Goal: Obtain resource: Download file/media

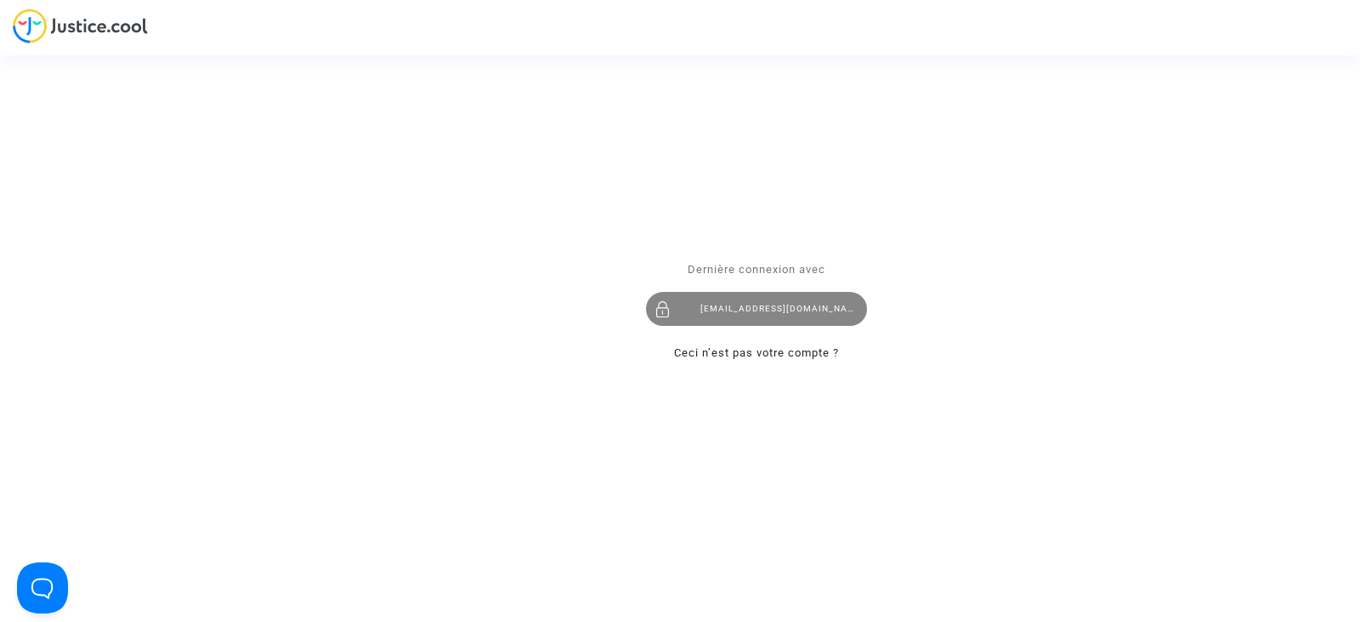
click at [760, 310] on div "juridique.par@tunisair.fr" at bounding box center [756, 309] width 221 height 34
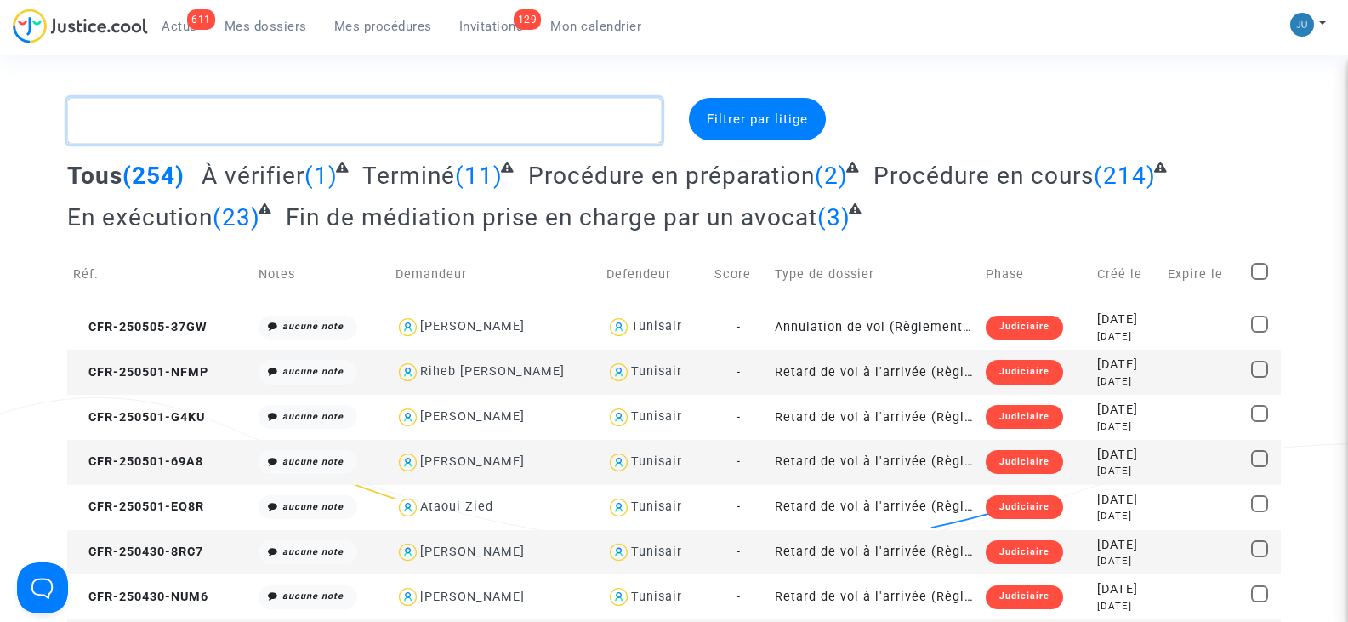
click at [174, 113] on textarea at bounding box center [364, 121] width 594 height 46
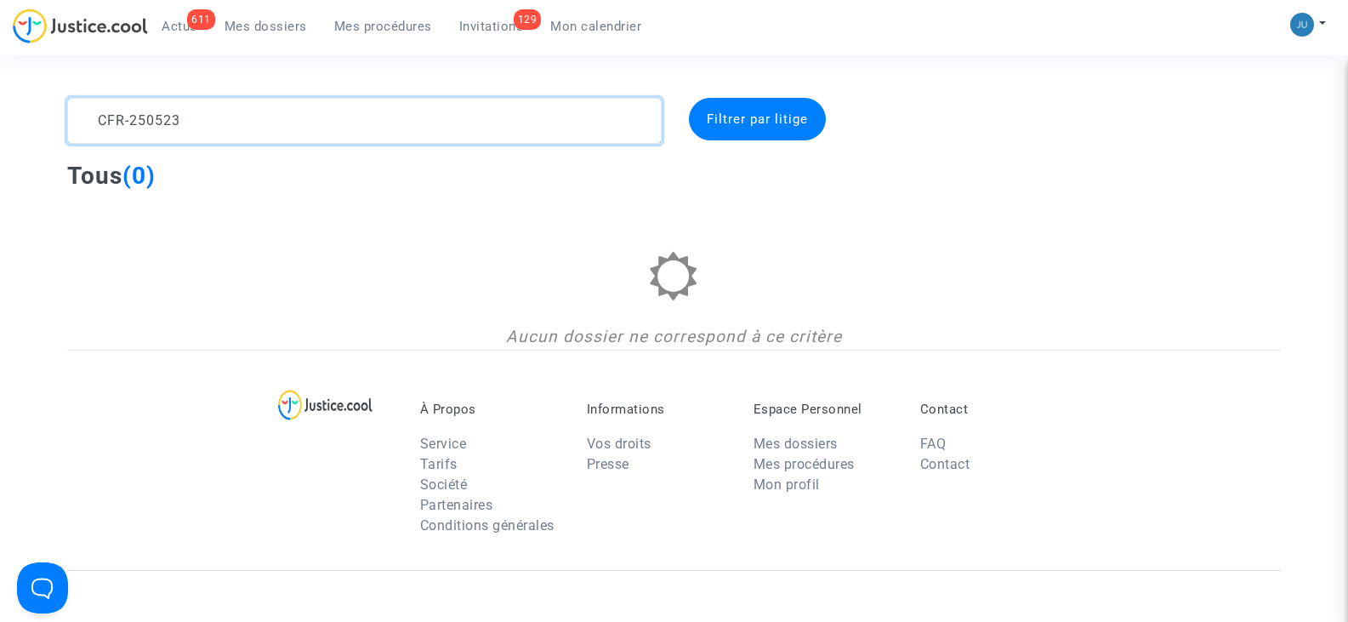
type textarea "CFR-250523"
click at [407, 19] on span "Mes procédures" at bounding box center [383, 26] width 98 height 15
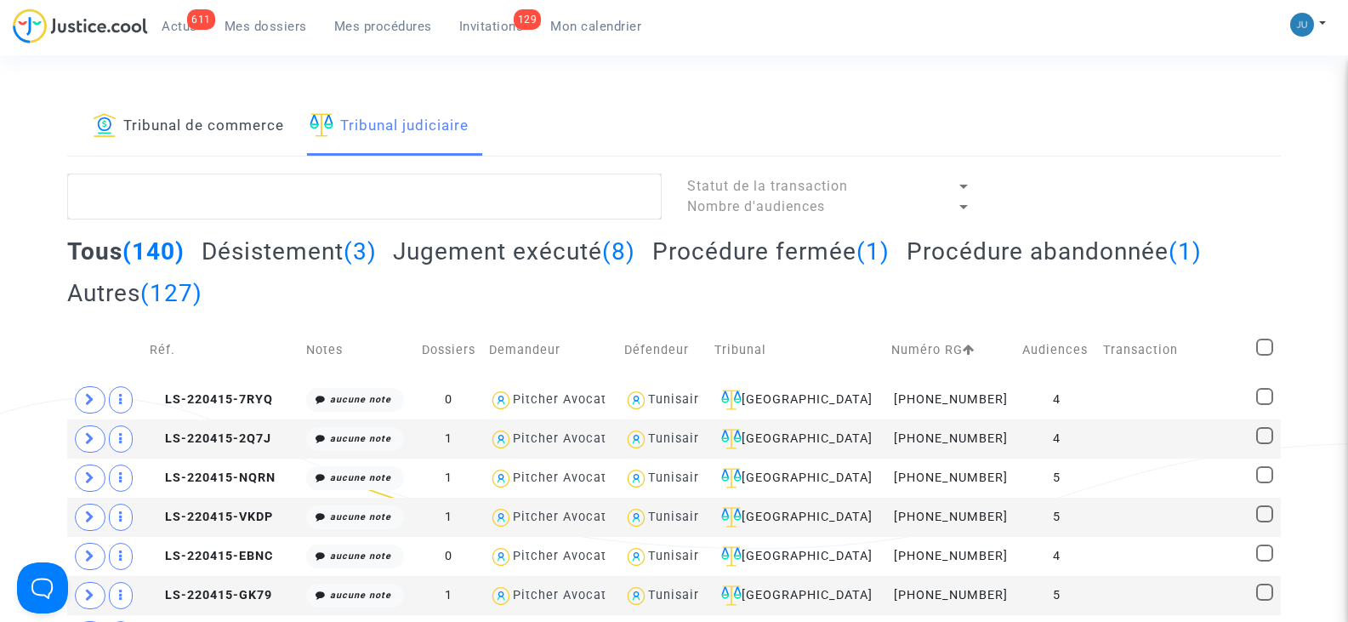
click at [194, 122] on link "Tribunal de commerce" at bounding box center [188, 127] width 191 height 58
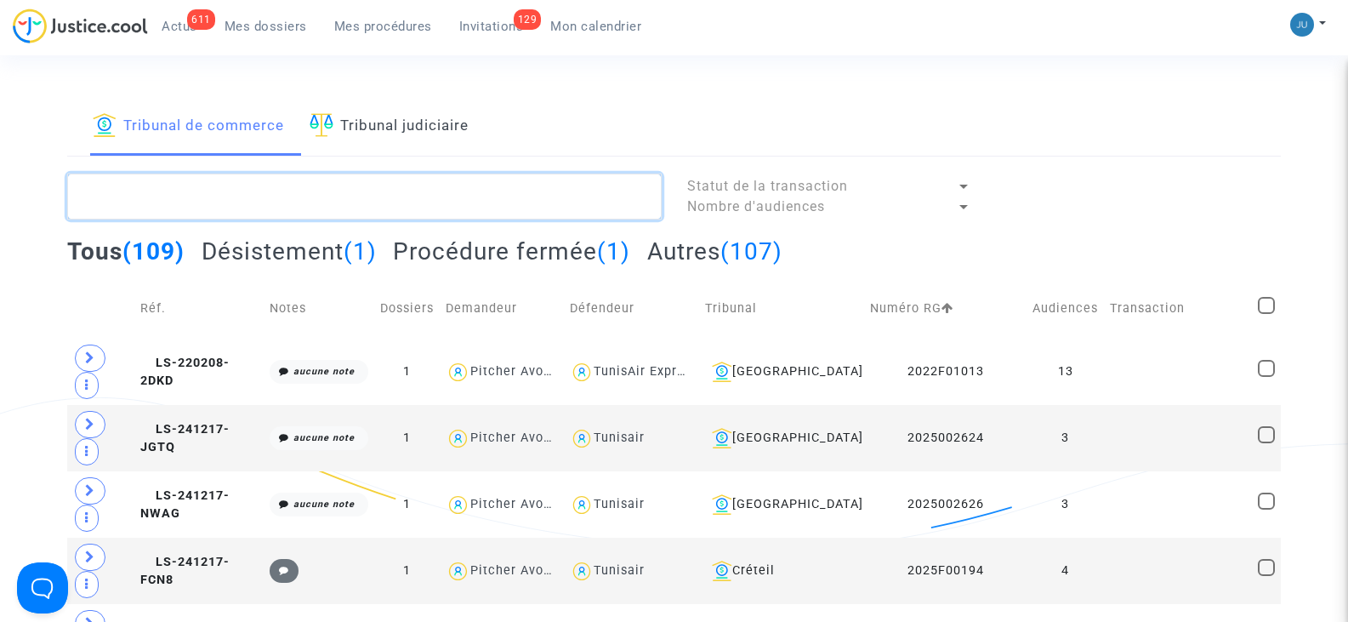
click at [187, 192] on textarea at bounding box center [364, 196] width 594 height 46
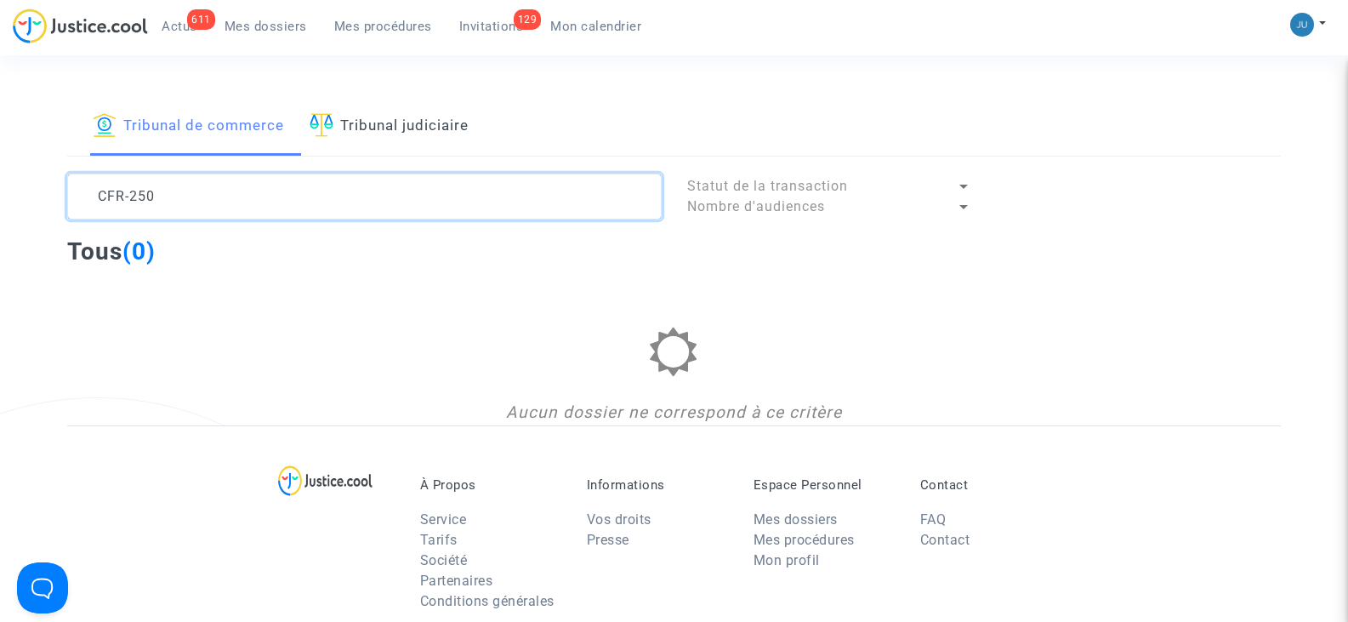
type textarea "CFR-250"
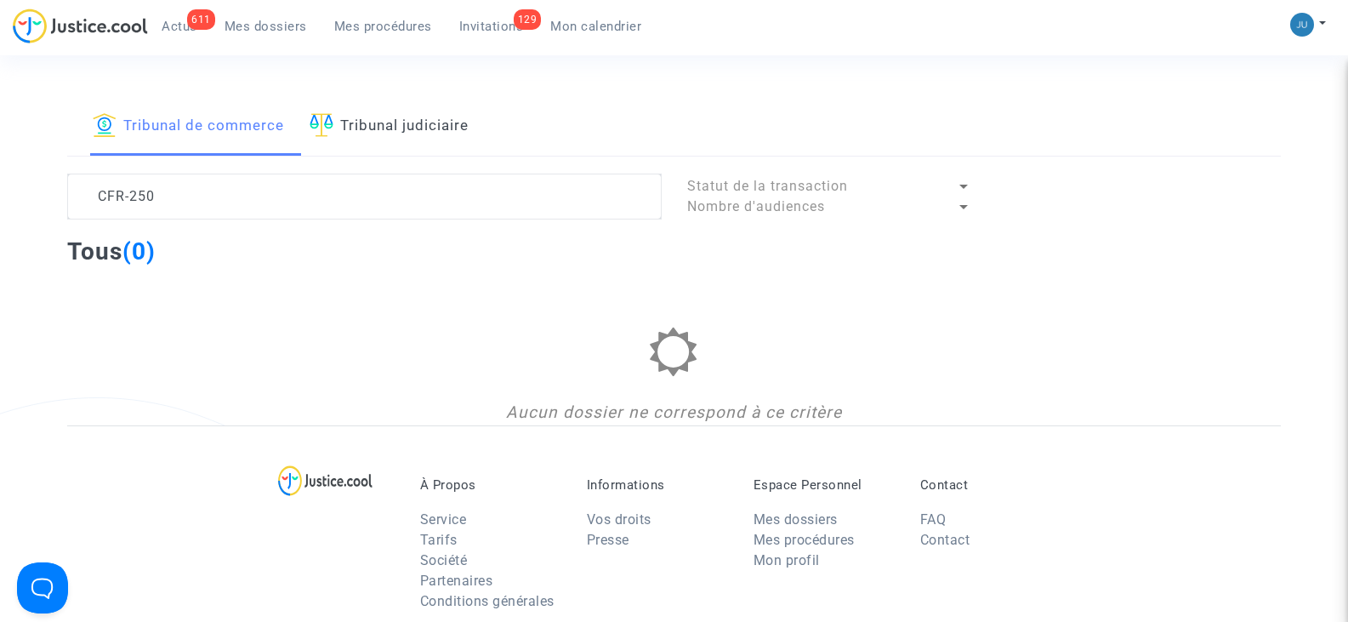
click at [962, 183] on div at bounding box center [963, 186] width 15 height 20
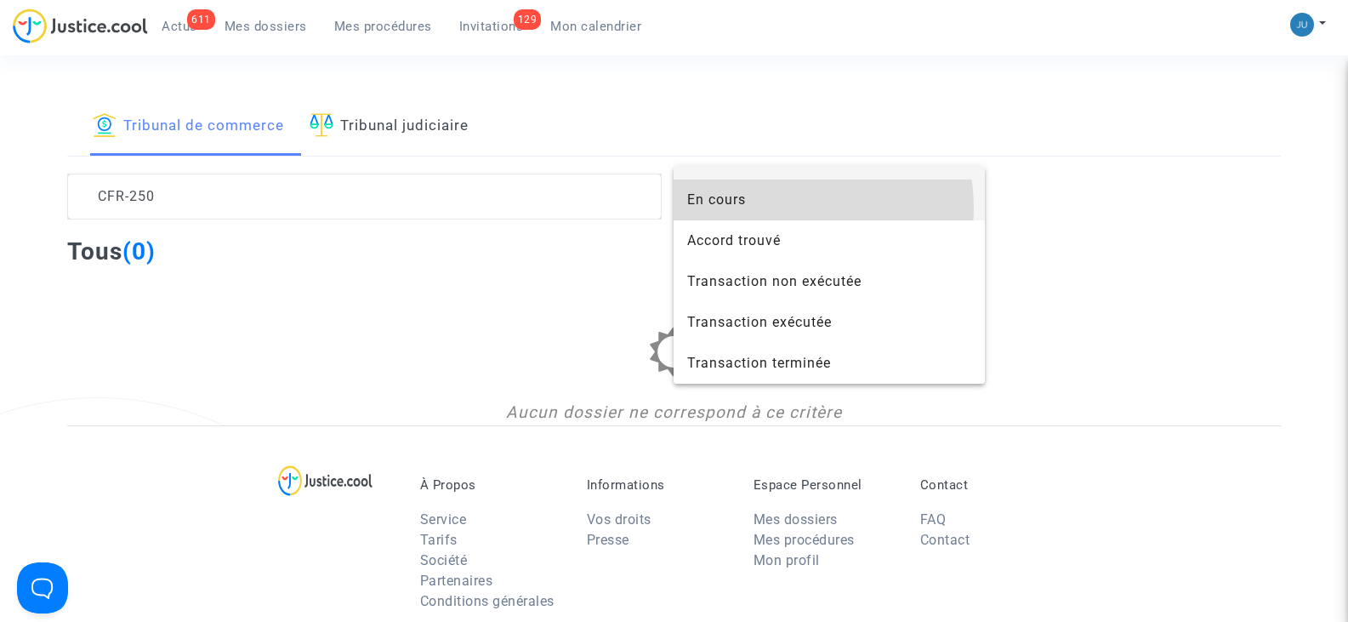
click at [780, 207] on span "En cours" at bounding box center [829, 199] width 284 height 41
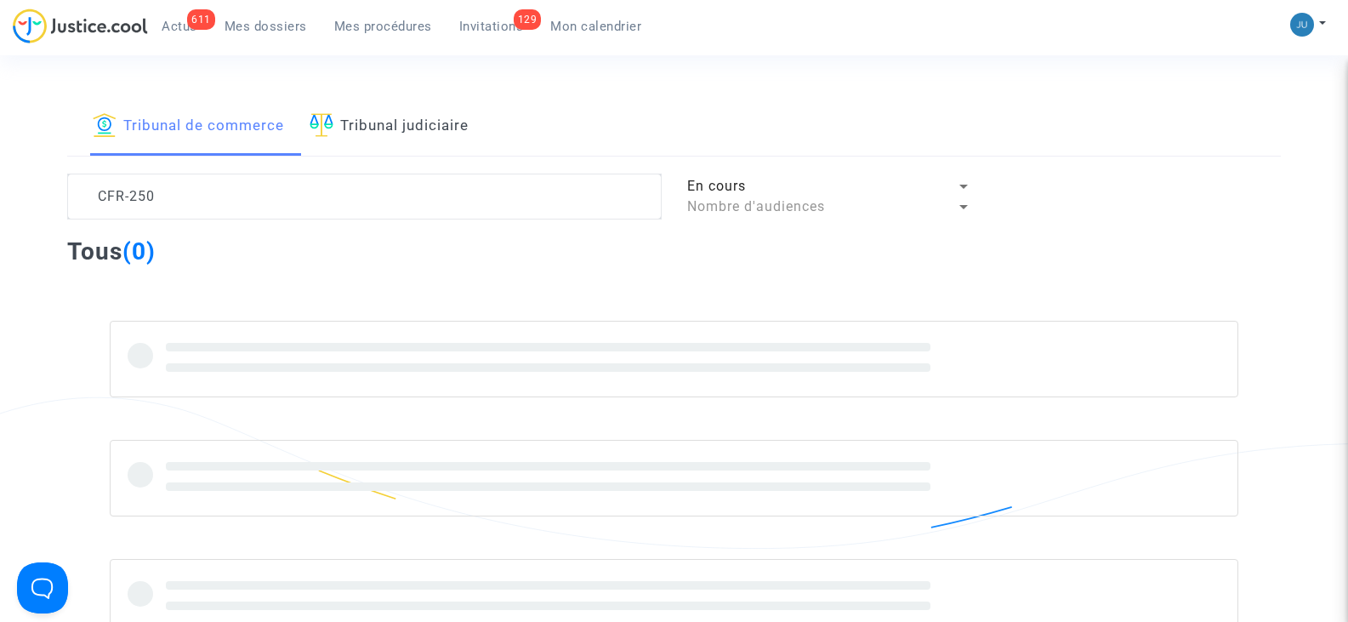
click at [961, 205] on div at bounding box center [963, 207] width 9 height 4
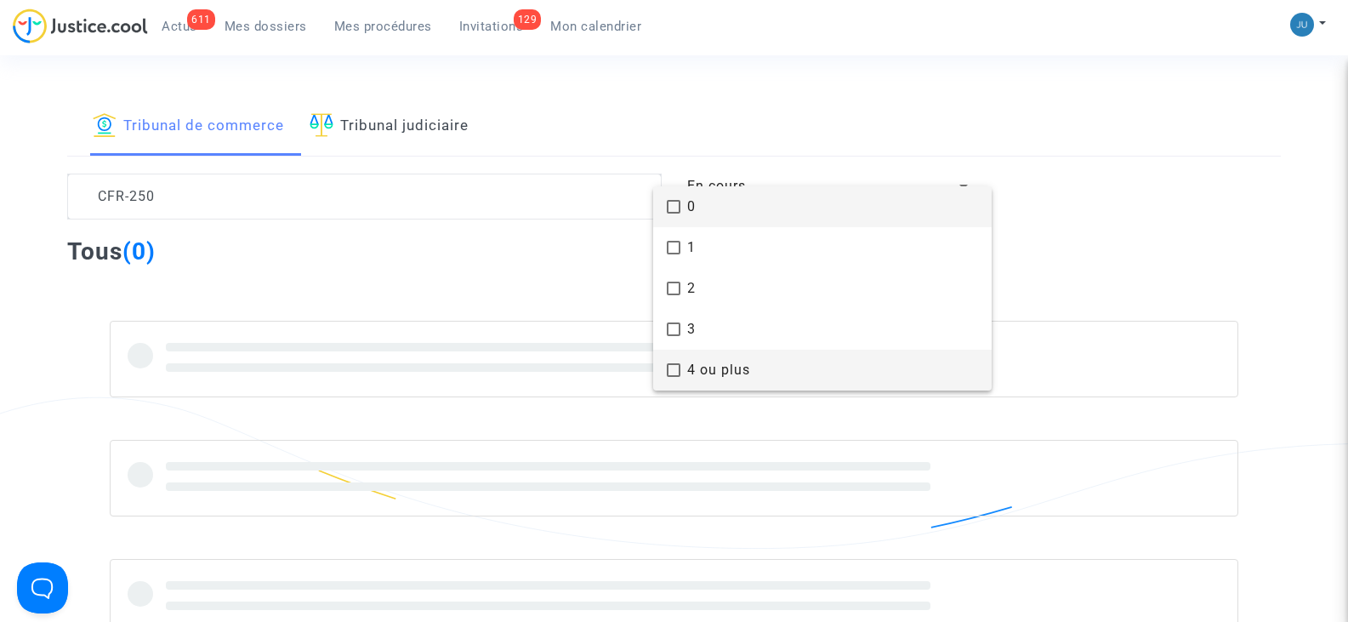
click at [793, 361] on span "4 ou plus" at bounding box center [832, 369] width 291 height 41
click at [571, 268] on div at bounding box center [674, 311] width 1348 height 622
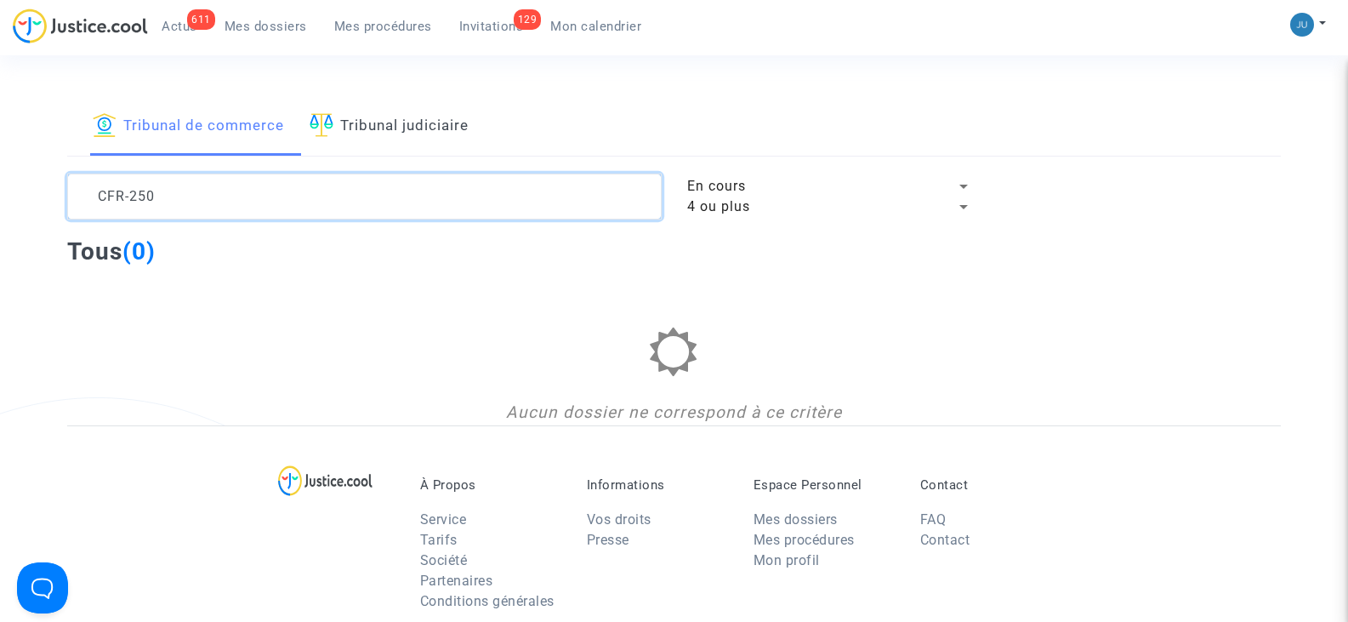
click at [239, 204] on textarea at bounding box center [364, 196] width 594 height 46
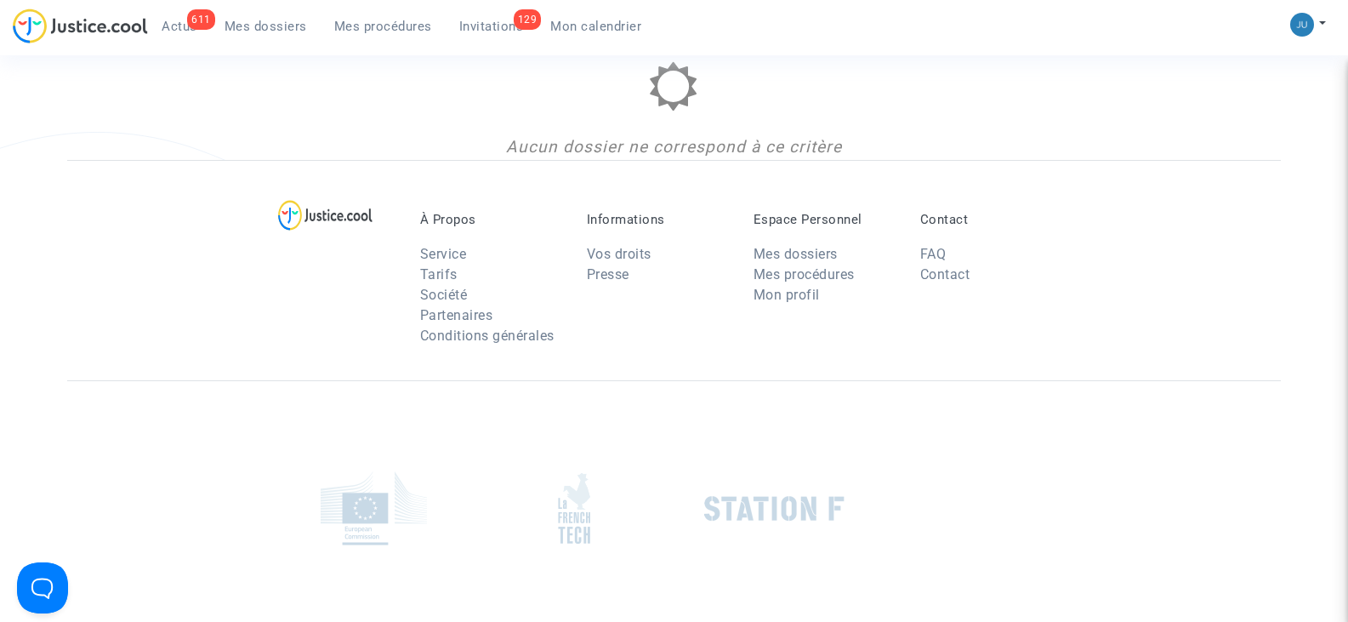
scroll to position [340, 0]
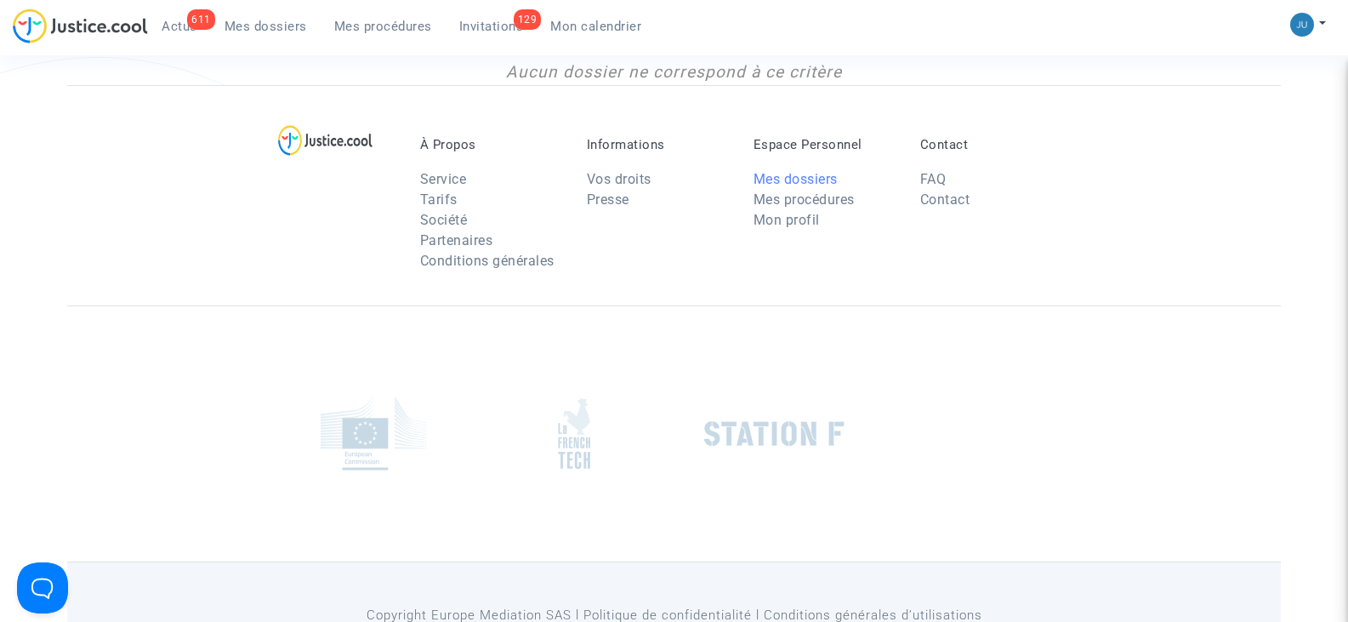
click at [801, 173] on link "Mes dossiers" at bounding box center [795, 179] width 84 height 16
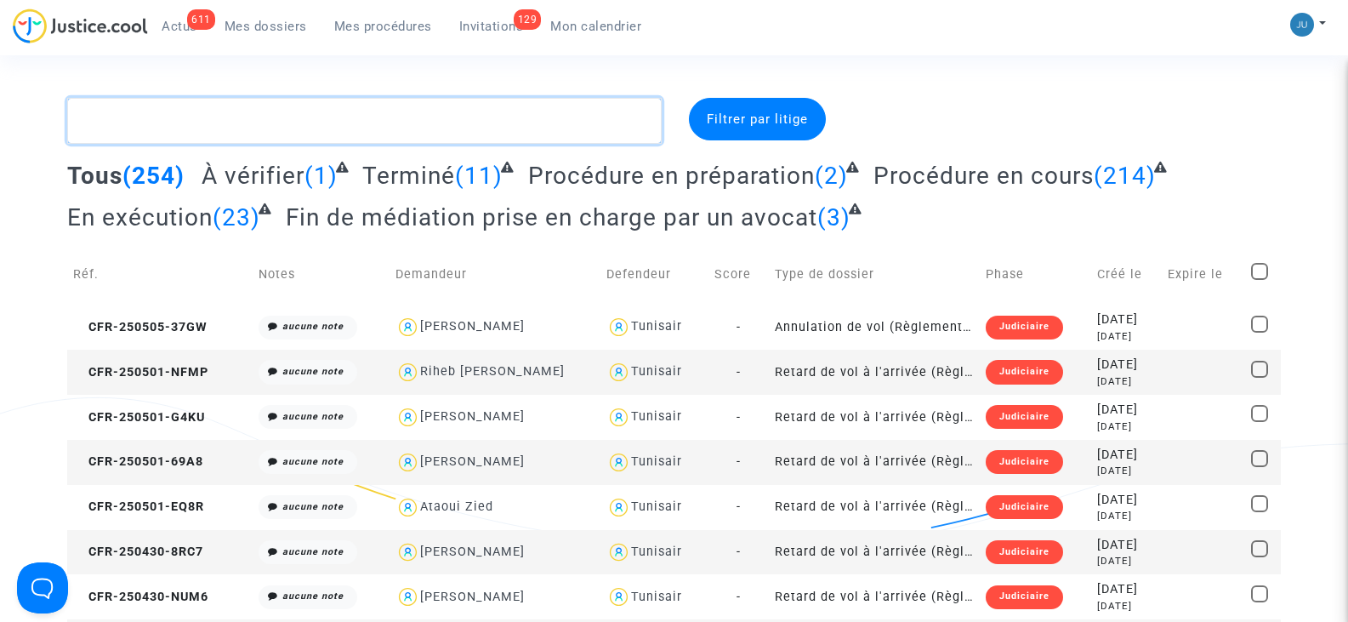
click at [134, 135] on textarea at bounding box center [364, 121] width 594 height 46
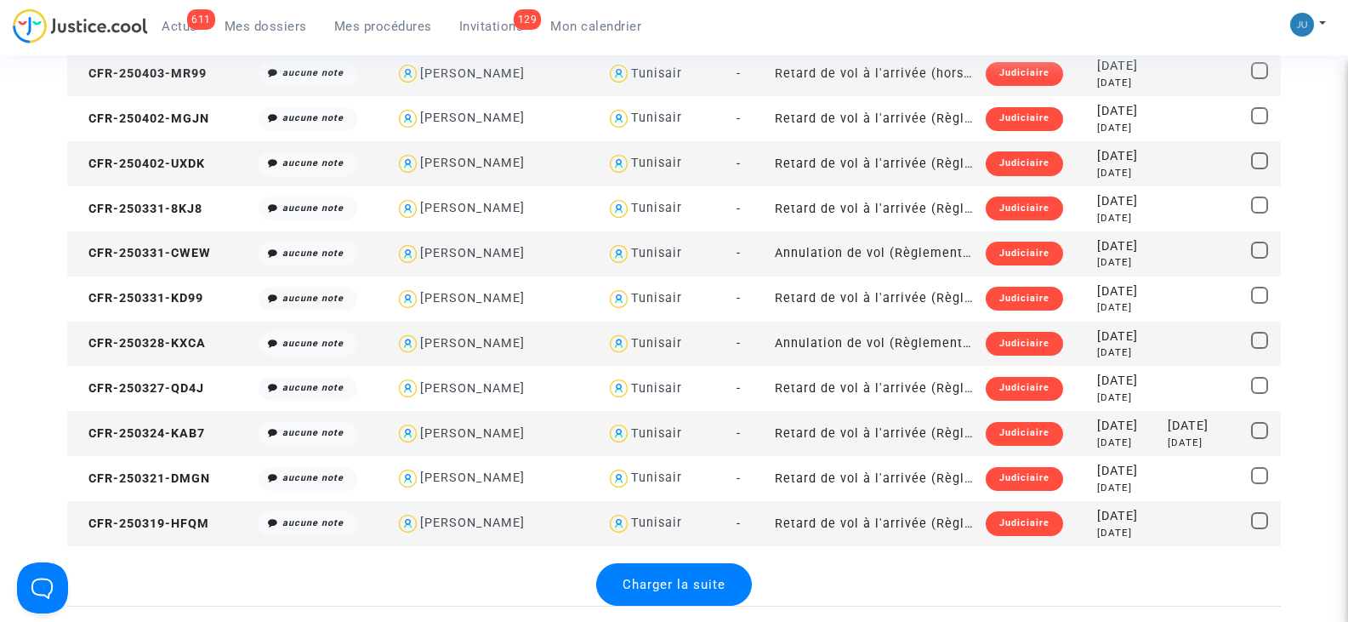
scroll to position [2041, 0]
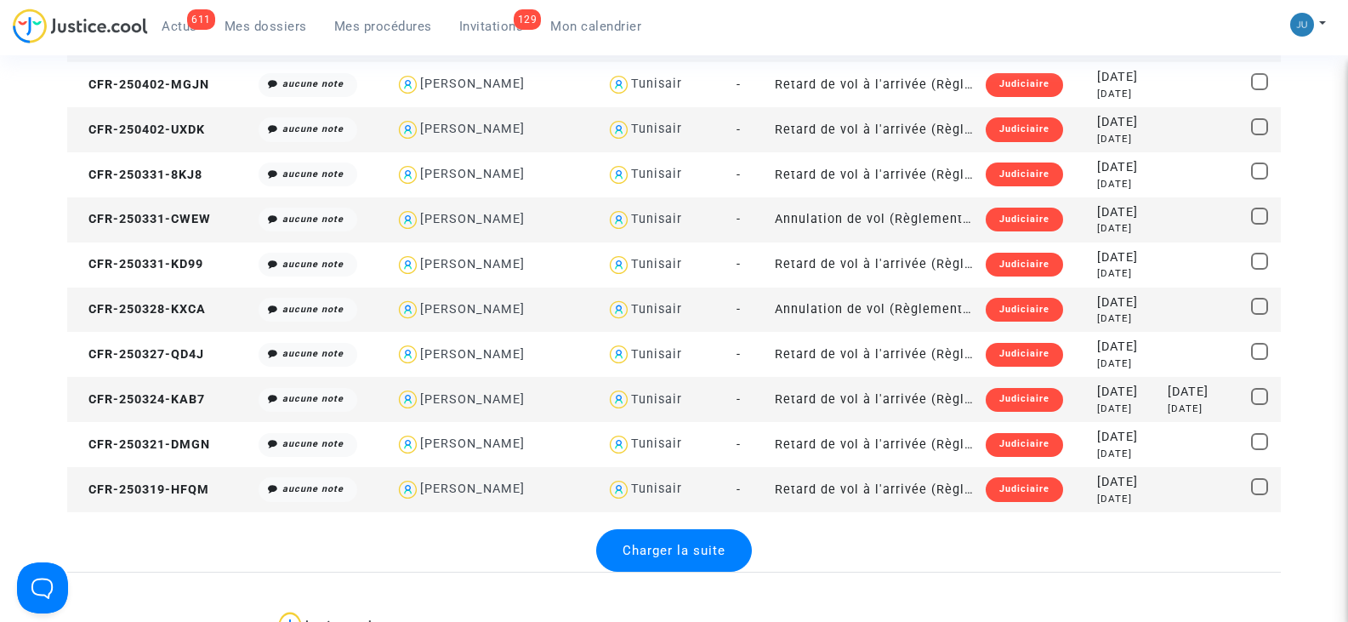
click at [687, 552] on span "Charger la suite" at bounding box center [673, 549] width 103 height 15
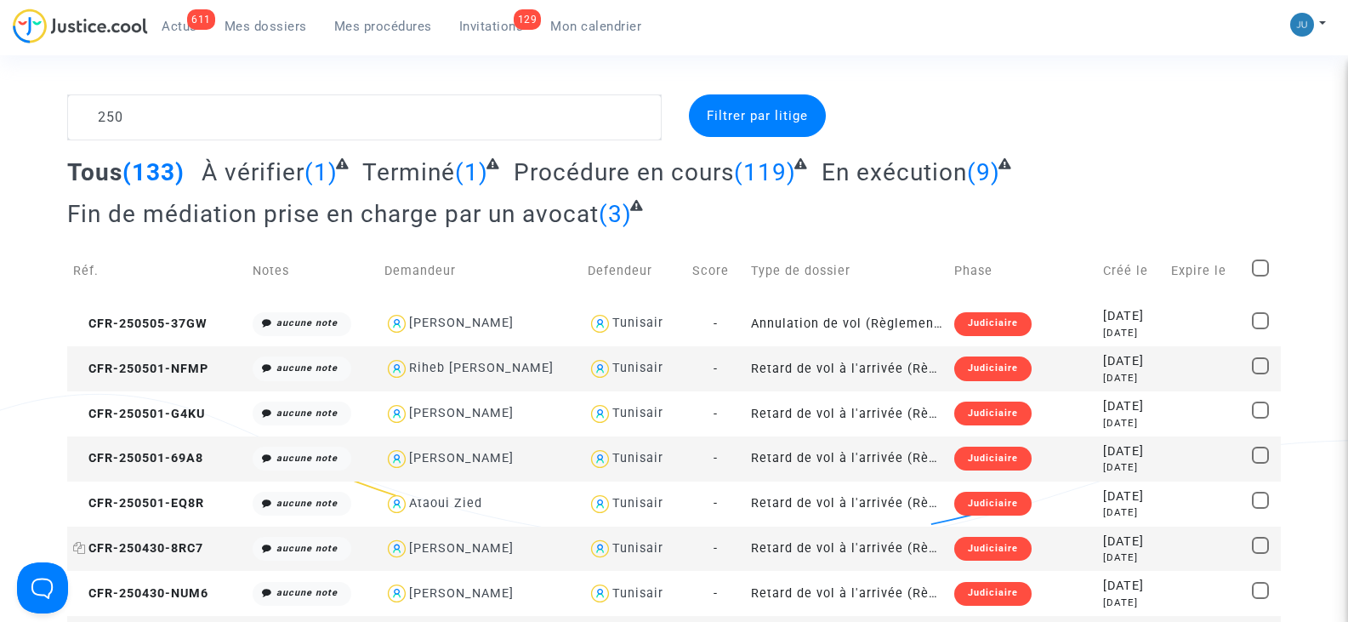
scroll to position [0, 0]
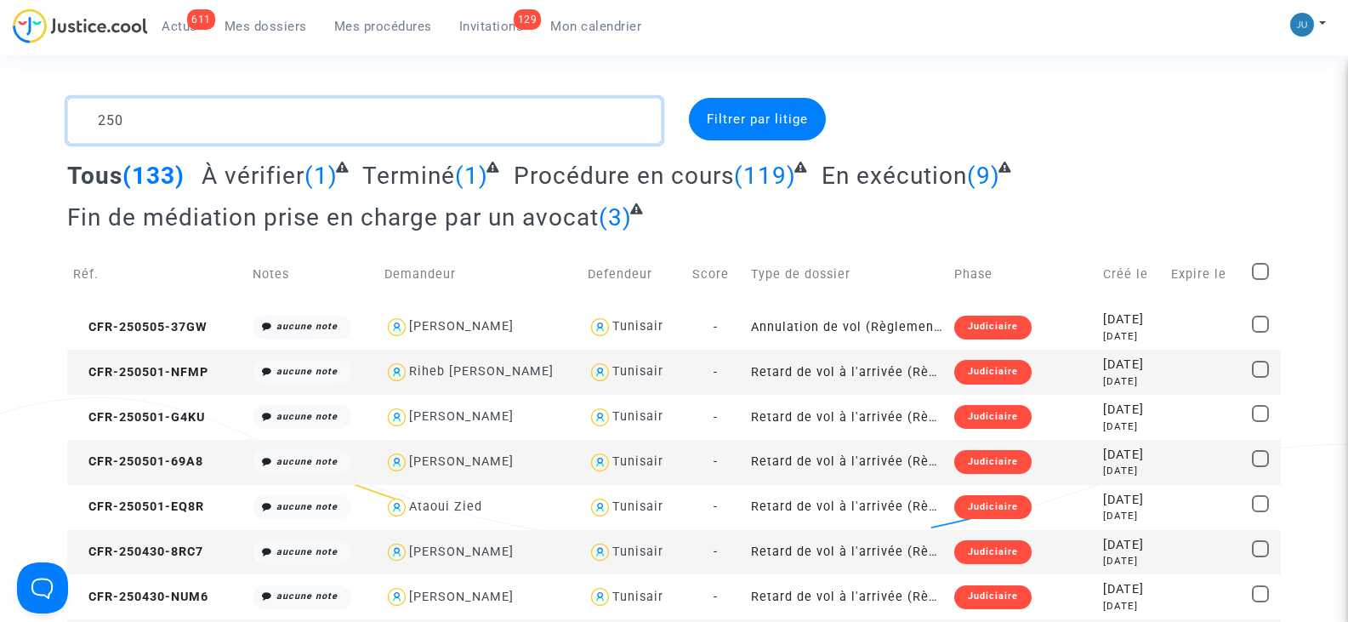
click at [151, 128] on textarea at bounding box center [364, 121] width 594 height 46
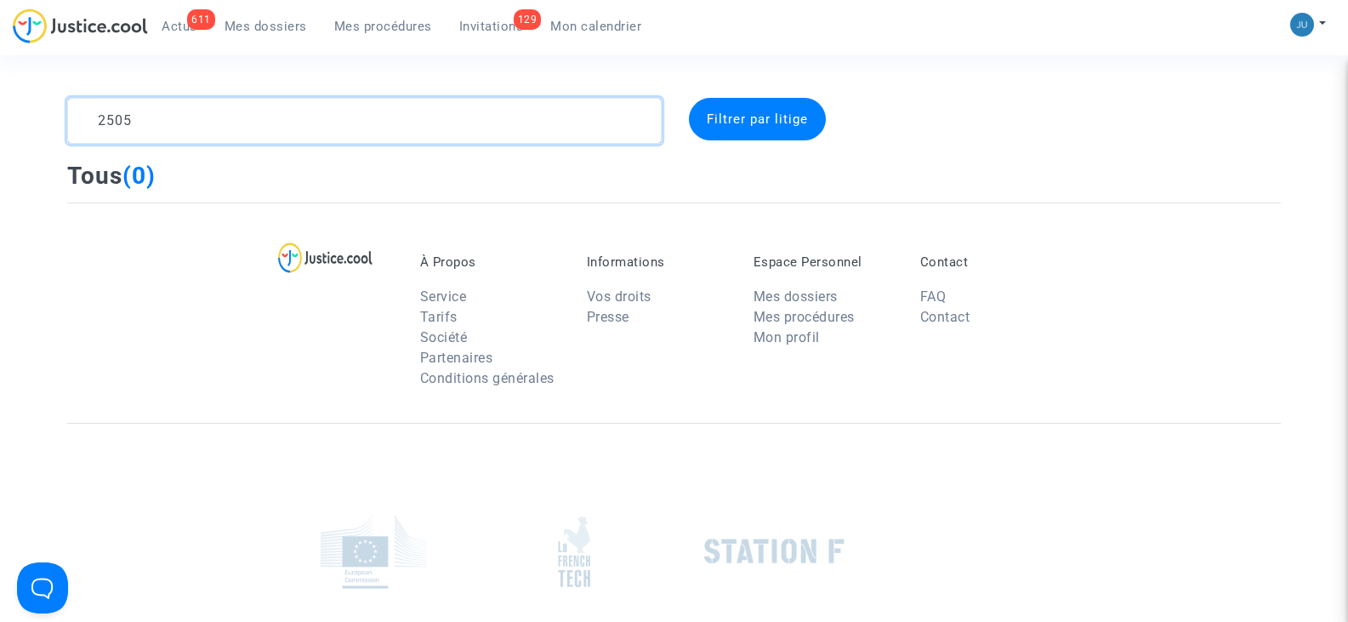
type textarea "250"
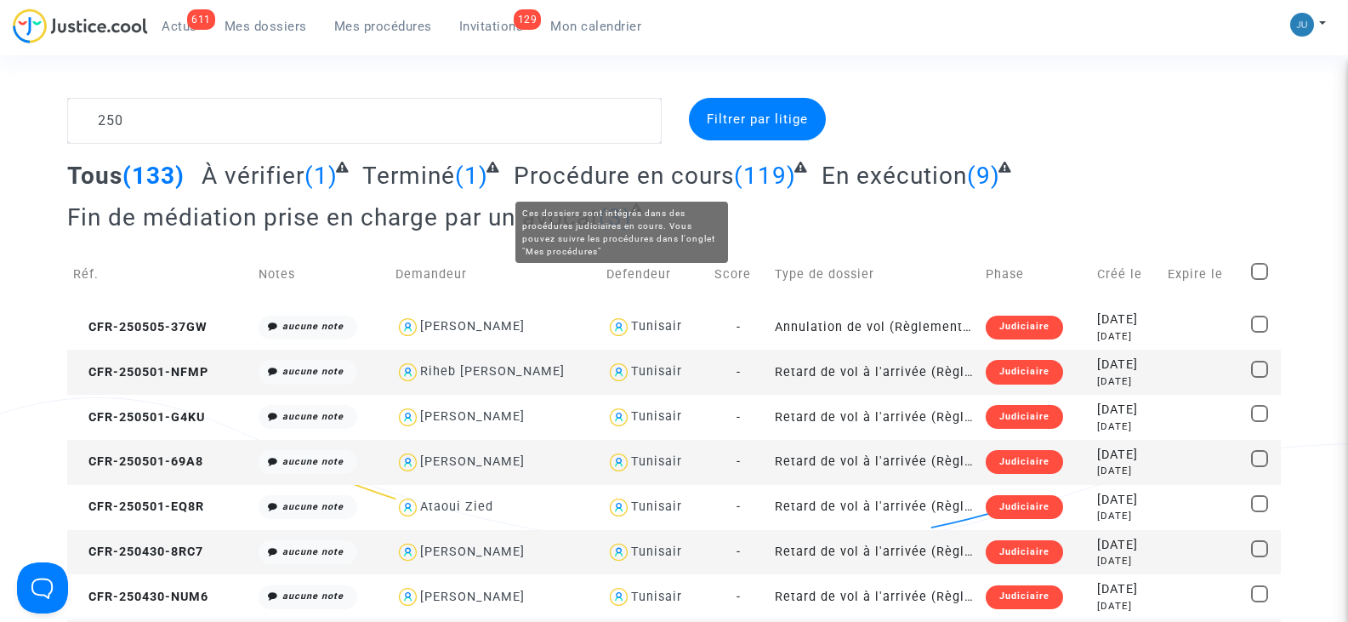
click at [724, 178] on span "Procédure en cours" at bounding box center [624, 176] width 220 height 28
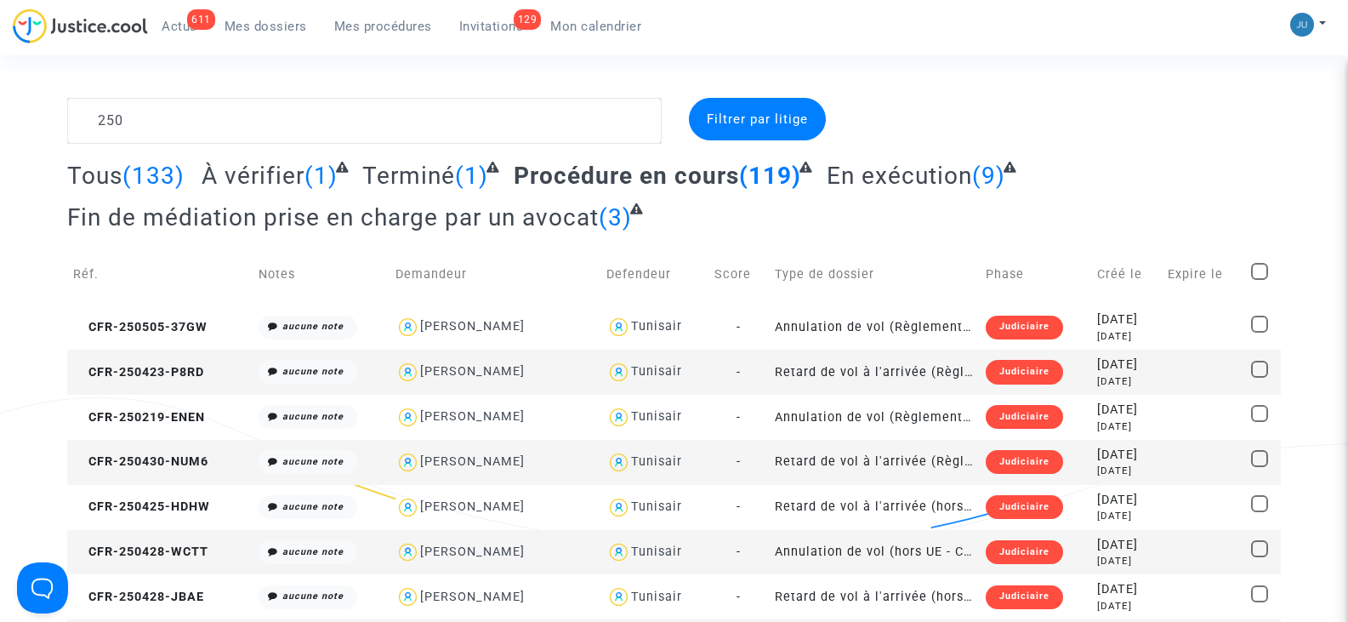
click at [747, 179] on span "(119)" at bounding box center [770, 176] width 62 height 28
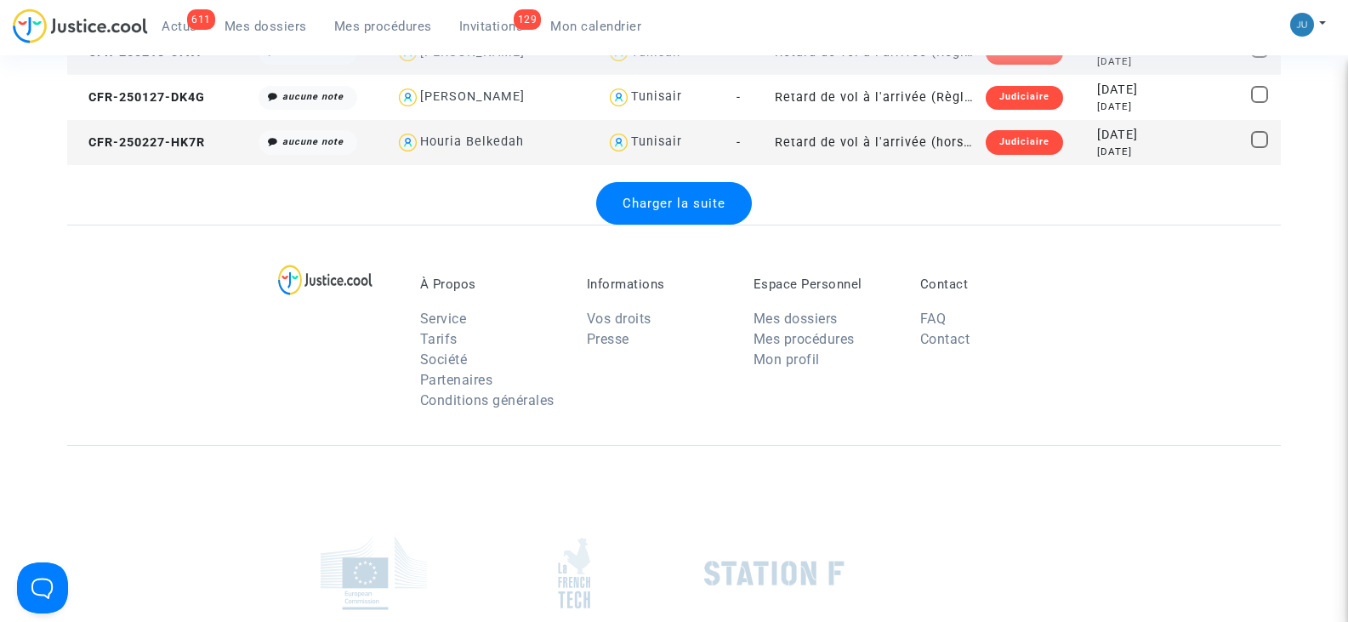
scroll to position [2466, 0]
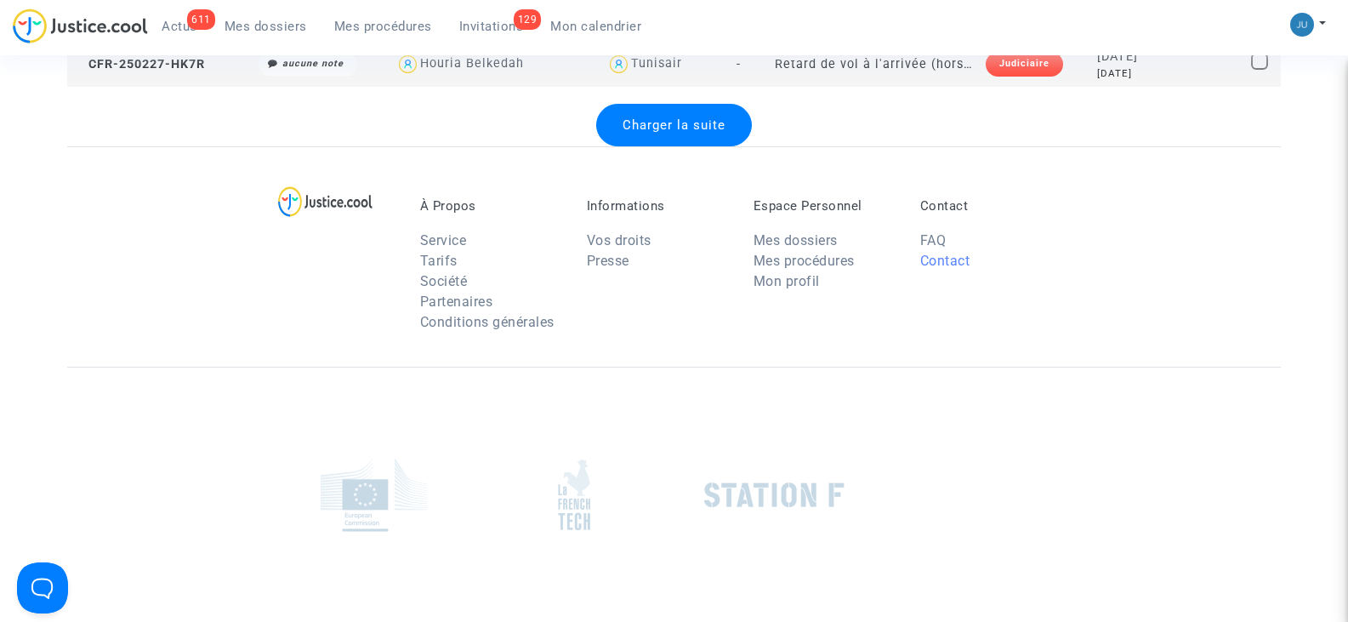
click at [947, 262] on link "Contact" at bounding box center [945, 261] width 50 height 16
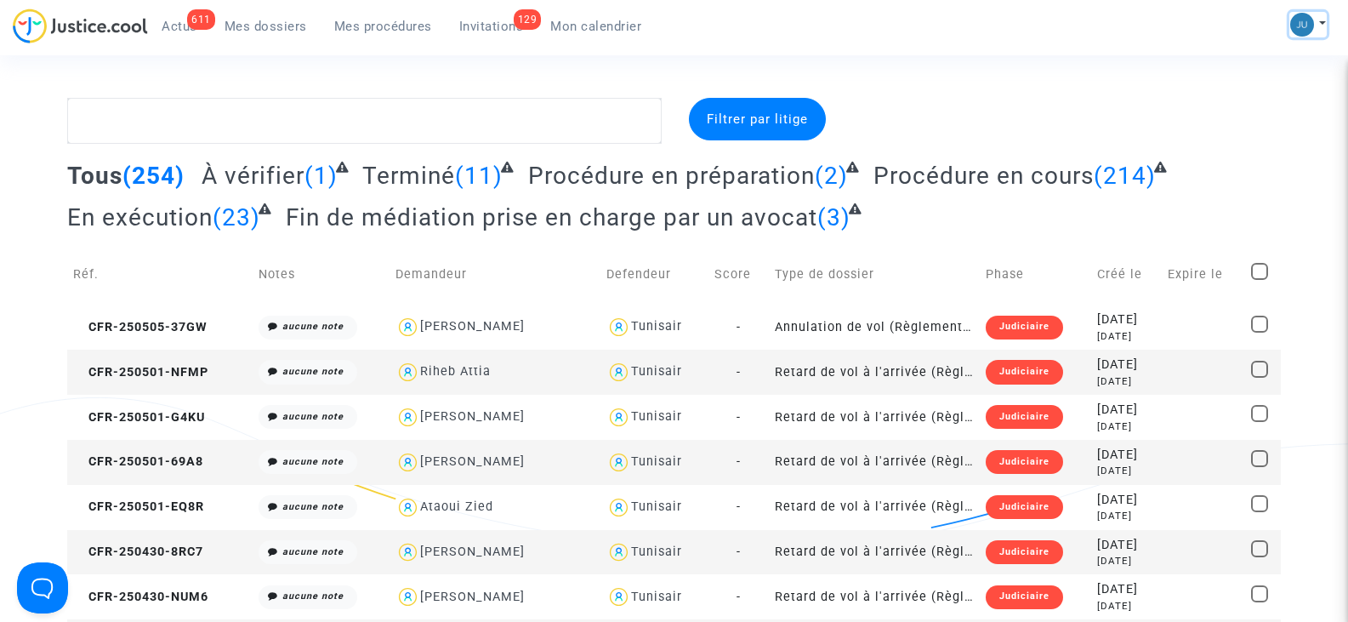
click at [1322, 20] on button at bounding box center [1307, 25] width 37 height 26
click at [1269, 87] on link "Paramètres" at bounding box center [1258, 87] width 134 height 27
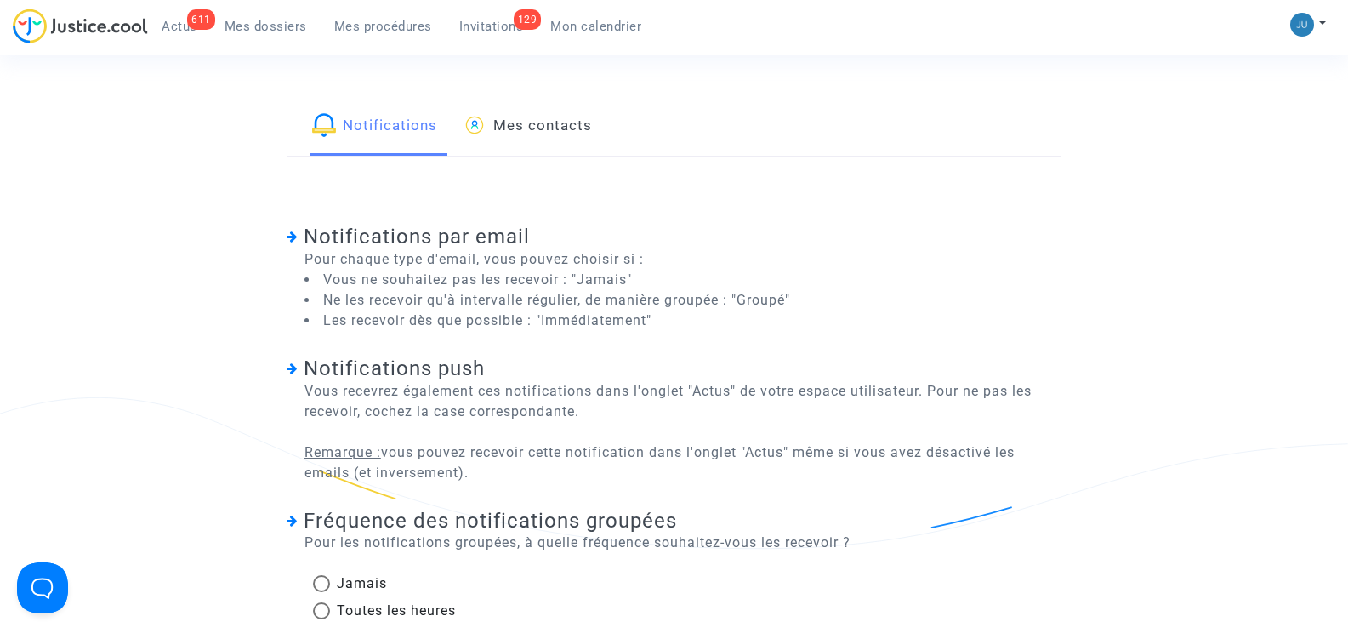
click at [555, 128] on link "Mes contacts" at bounding box center [527, 127] width 129 height 58
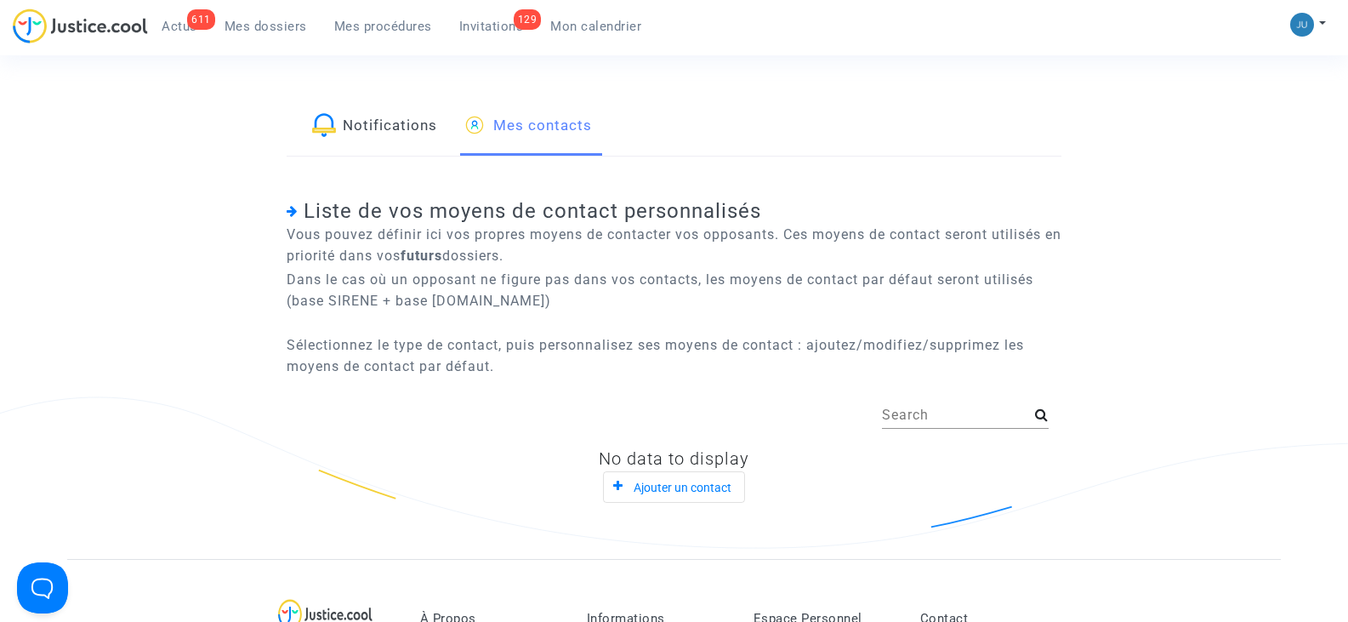
click at [417, 130] on link "Notifications" at bounding box center [374, 127] width 125 height 58
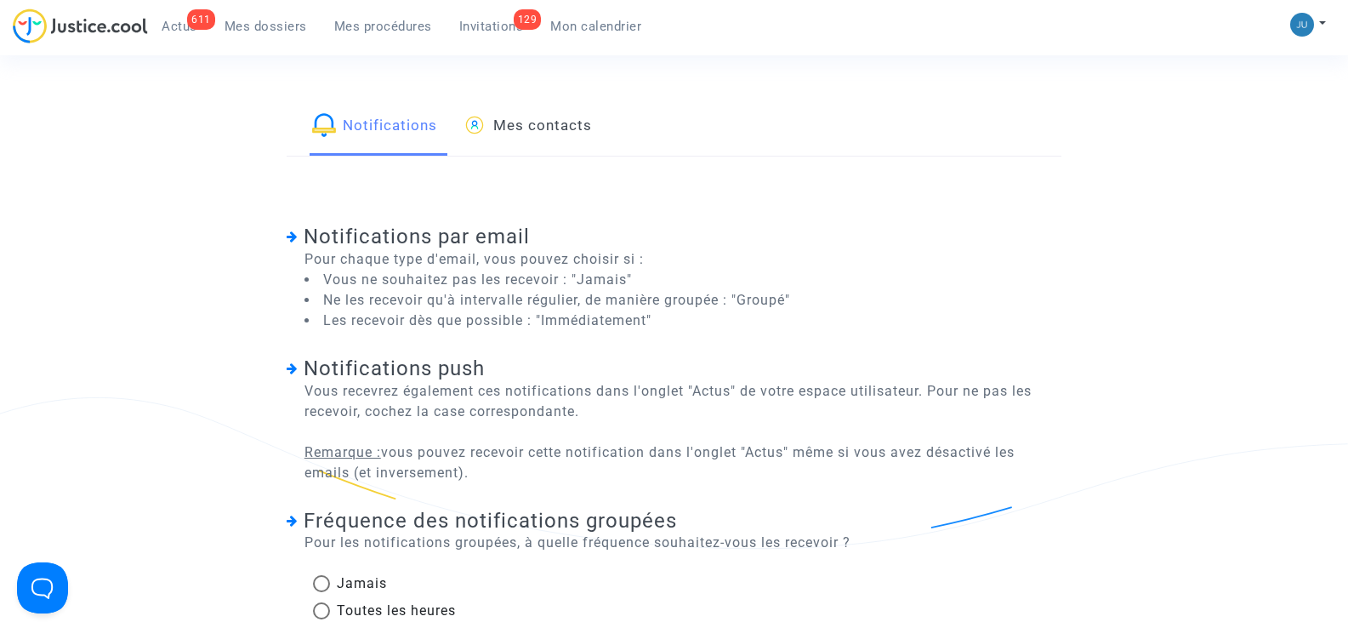
click at [177, 25] on span "Actus" at bounding box center [180, 26] width 36 height 15
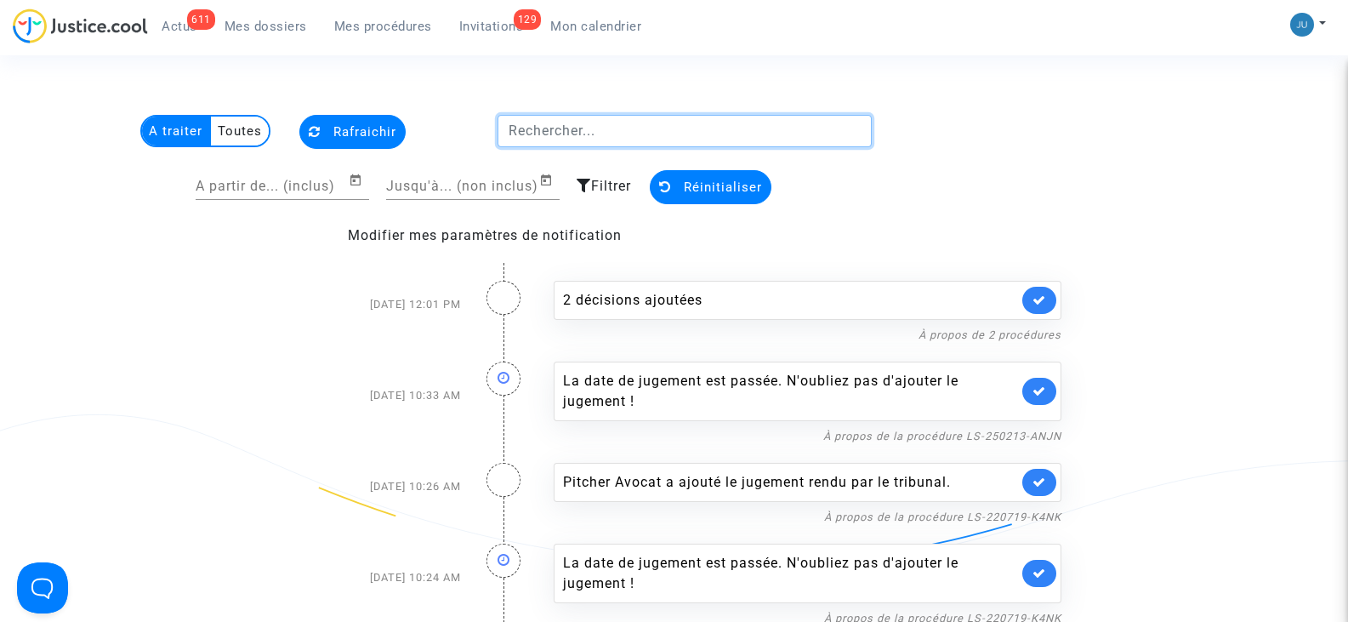
click at [531, 133] on input "text" at bounding box center [684, 131] width 375 height 32
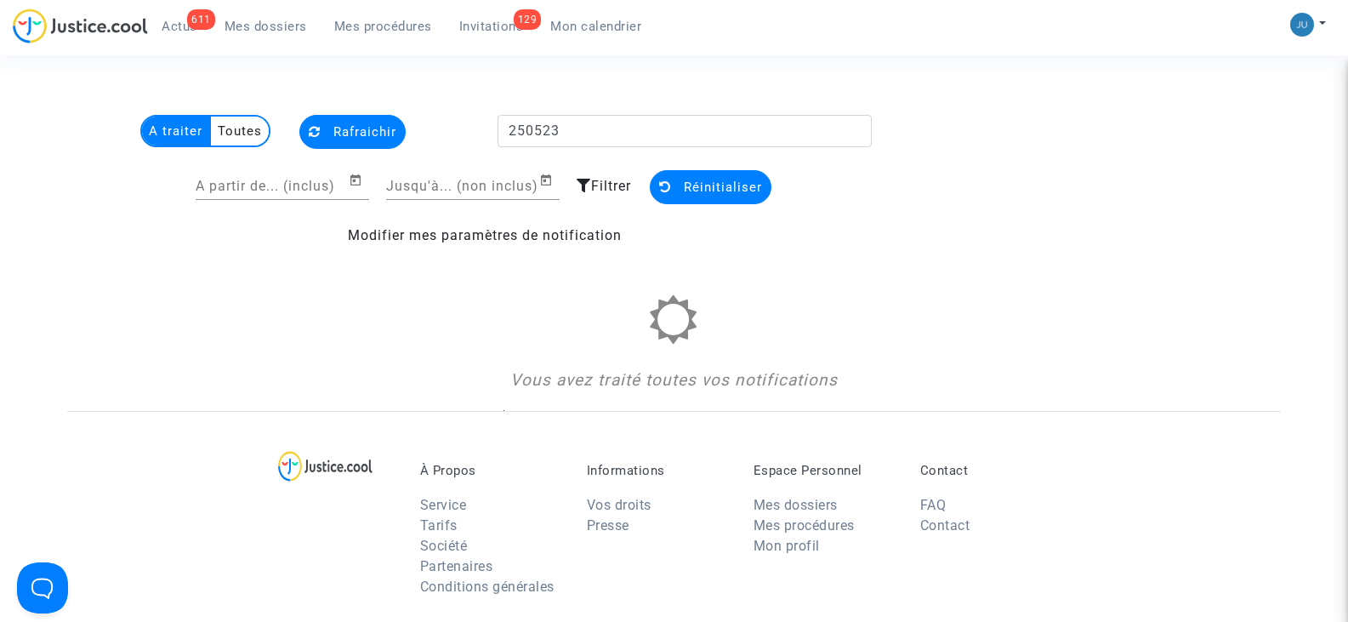
click at [227, 132] on multi-toggle-item "Toutes" at bounding box center [240, 130] width 58 height 29
click at [688, 181] on span "Réinitialiser" at bounding box center [723, 186] width 78 height 15
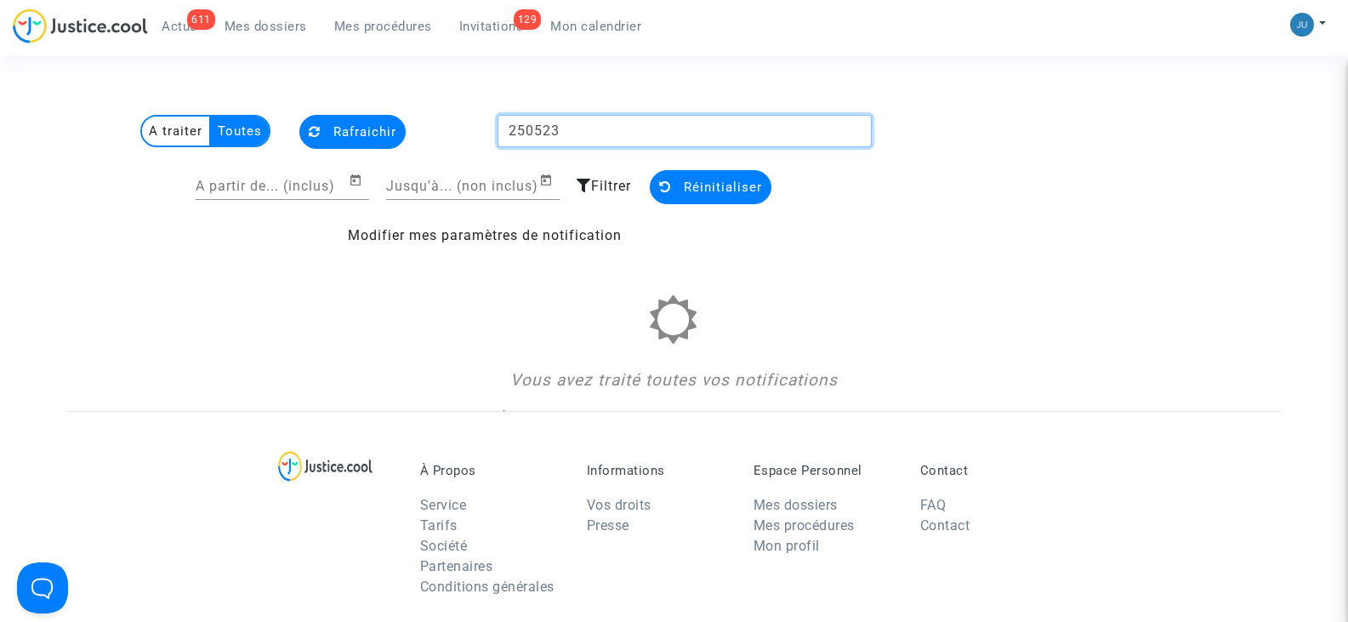
drag, startPoint x: 654, startPoint y: 130, endPoint x: 474, endPoint y: 125, distance: 180.3
click at [474, 125] on div "A traiter Toutes Rafraichir 250523" at bounding box center [484, 134] width 800 height 38
paste input "CFR-250523-6E6V"
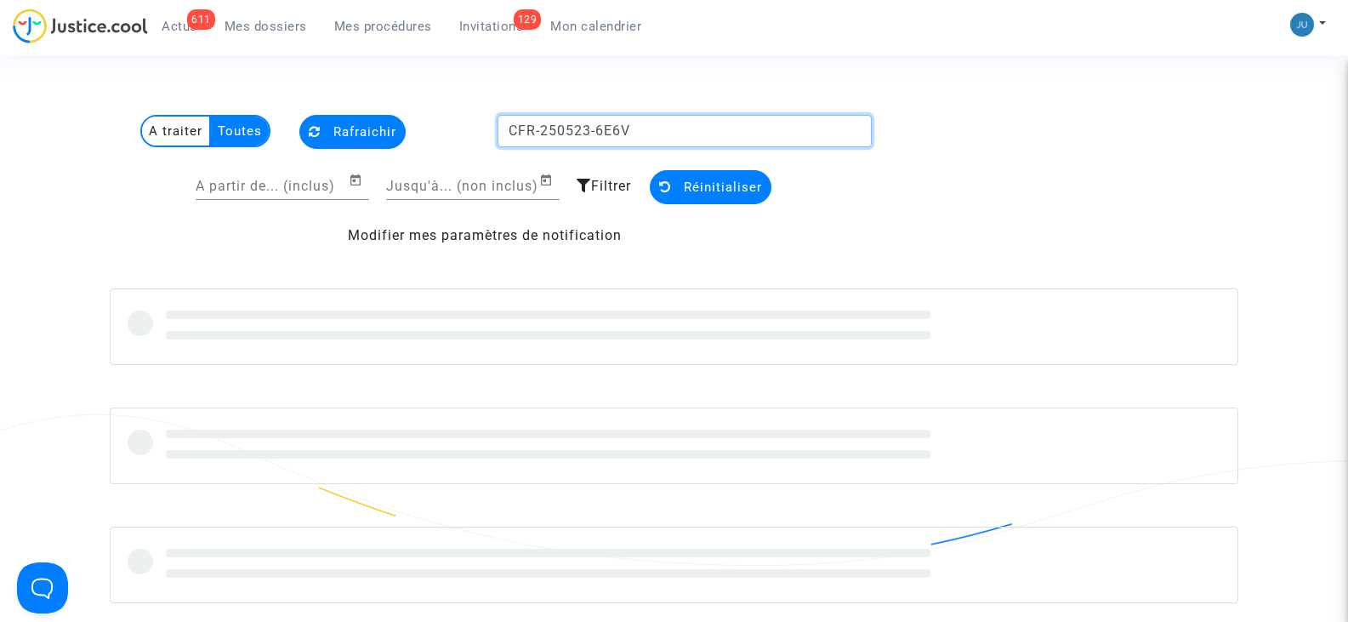
type input "CFR-250523-6E6V"
click at [679, 183] on button "Réinitialiser" at bounding box center [711, 187] width 122 height 34
click at [399, 25] on span "Mes procédures" at bounding box center [383, 26] width 98 height 15
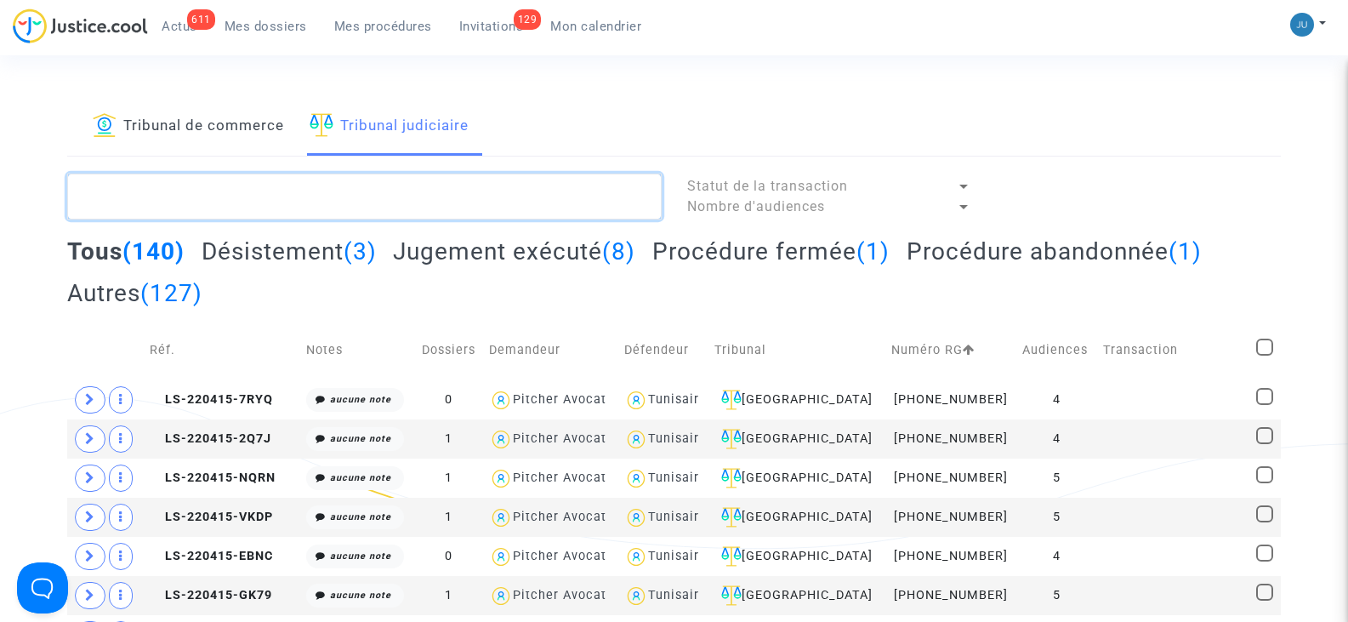
click at [301, 193] on textarea at bounding box center [364, 196] width 594 height 46
paste textarea "CFR-250523-6E6V"
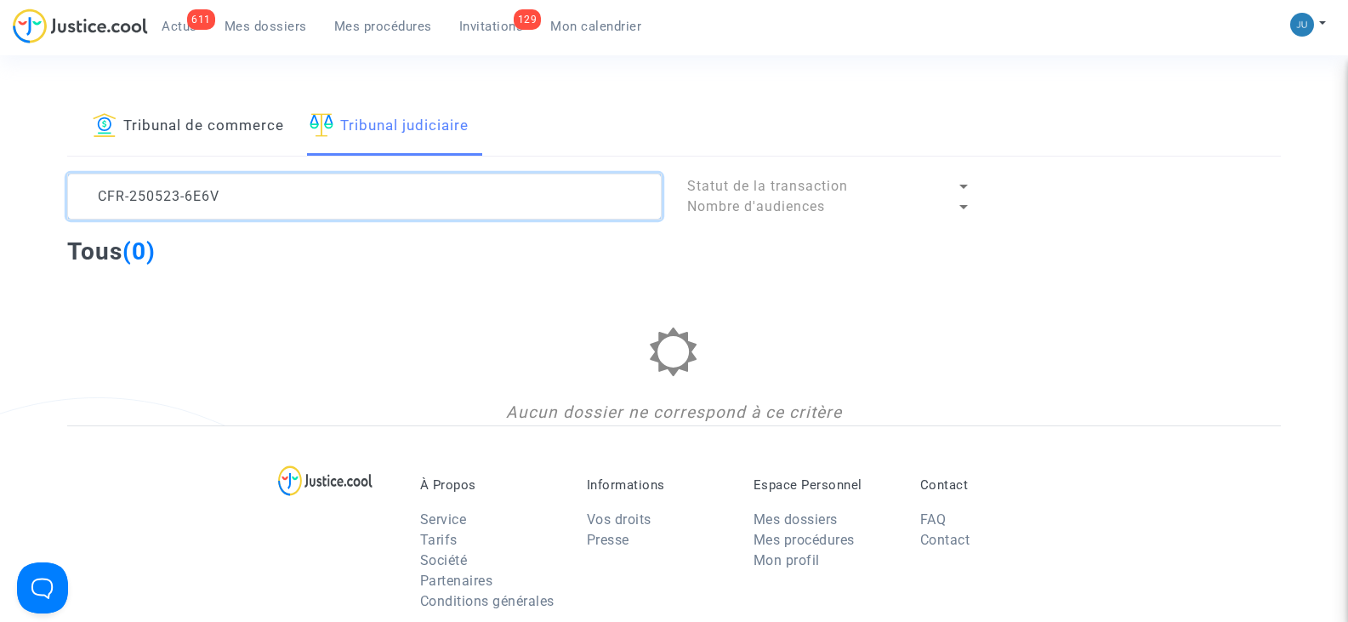
type textarea "CFR-250523-6E6V"
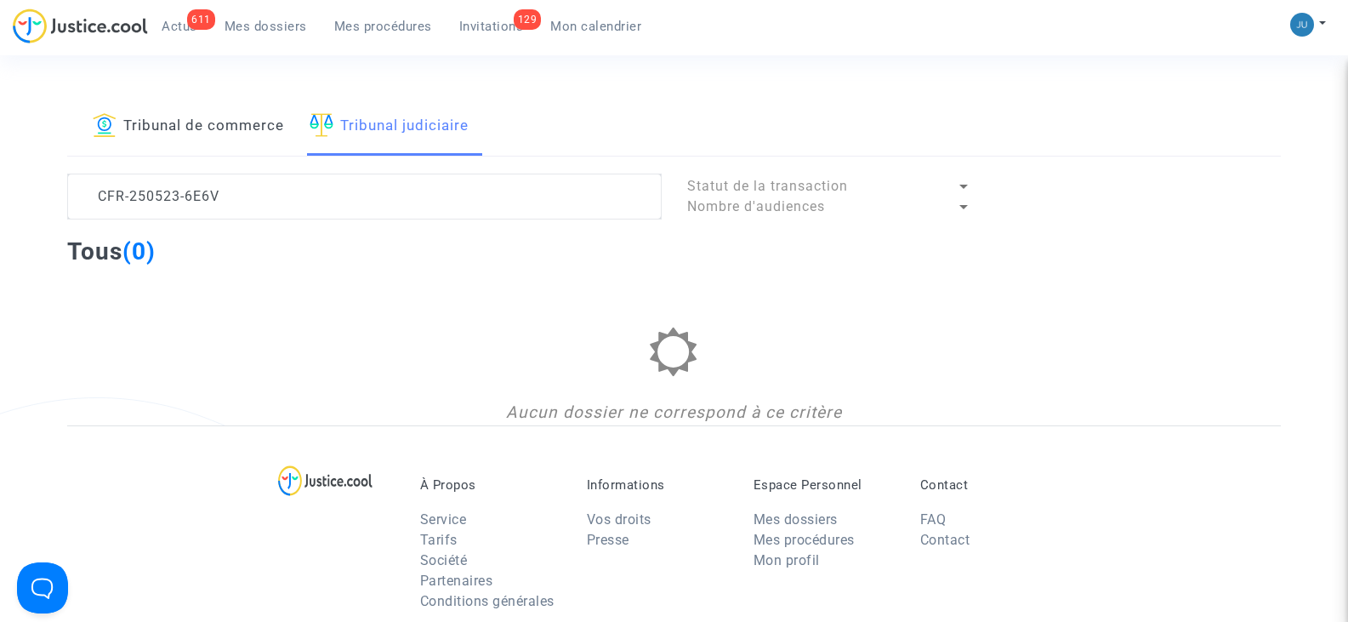
click at [962, 181] on div at bounding box center [963, 186] width 15 height 20
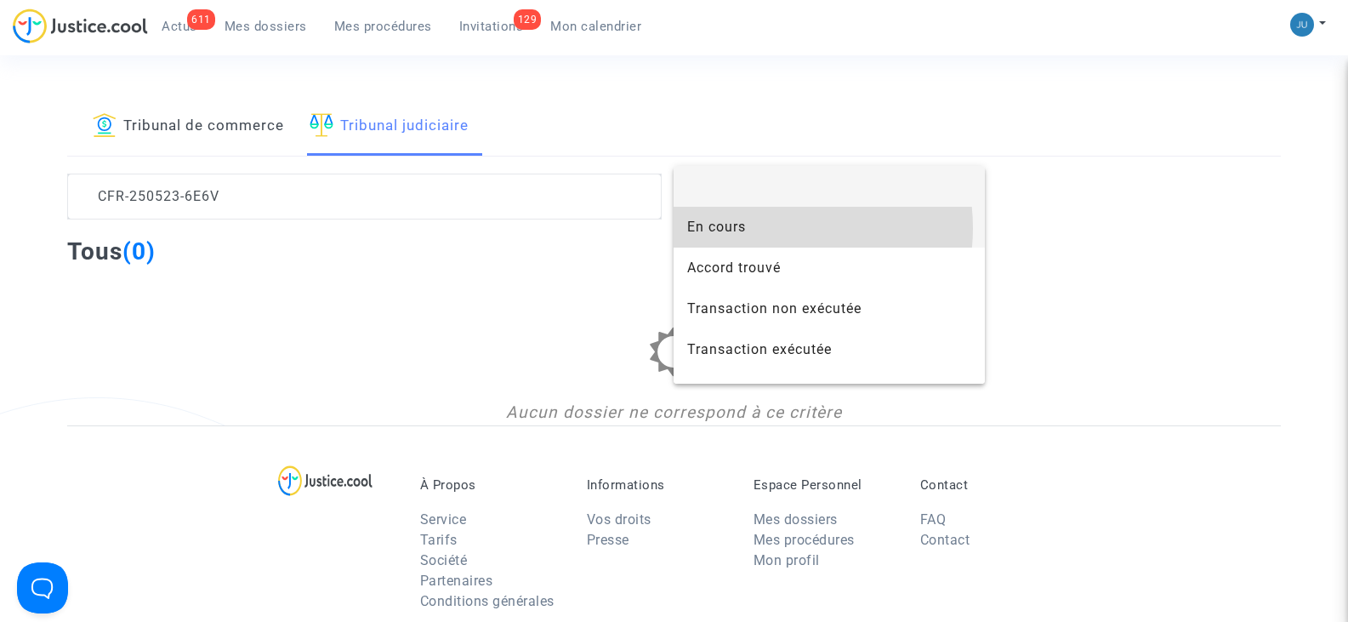
click at [770, 228] on span "En cours" at bounding box center [829, 227] width 284 height 41
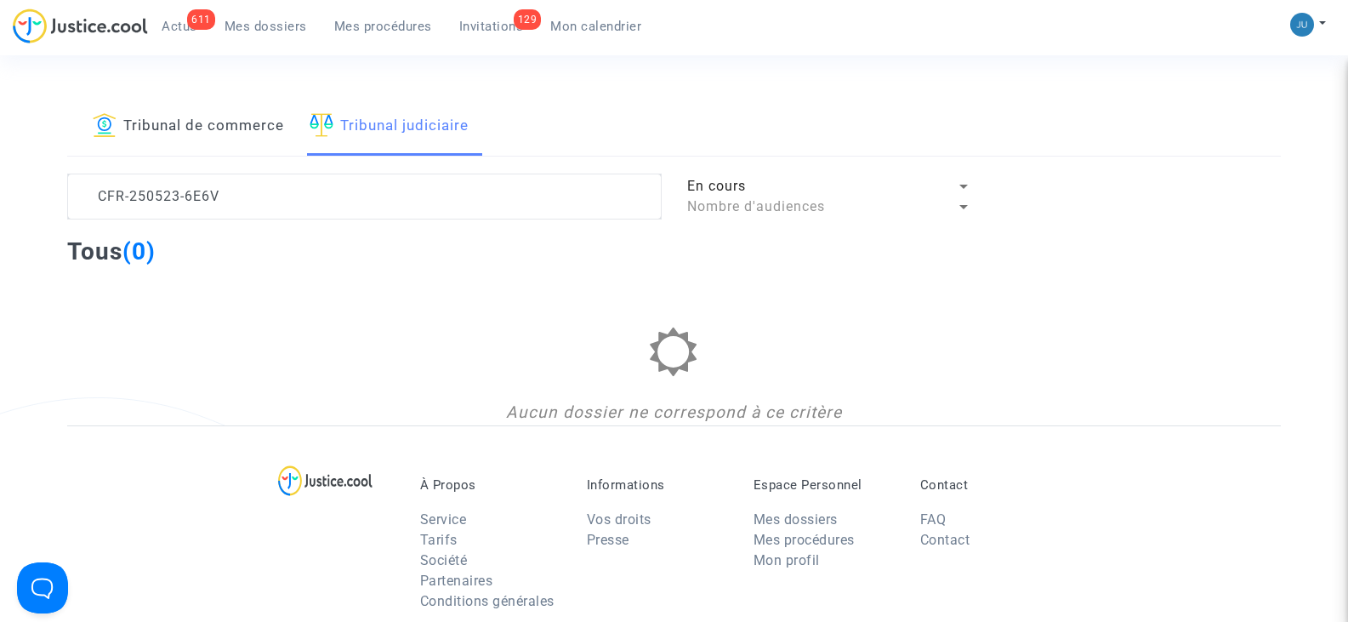
click at [960, 207] on div at bounding box center [963, 207] width 9 height 4
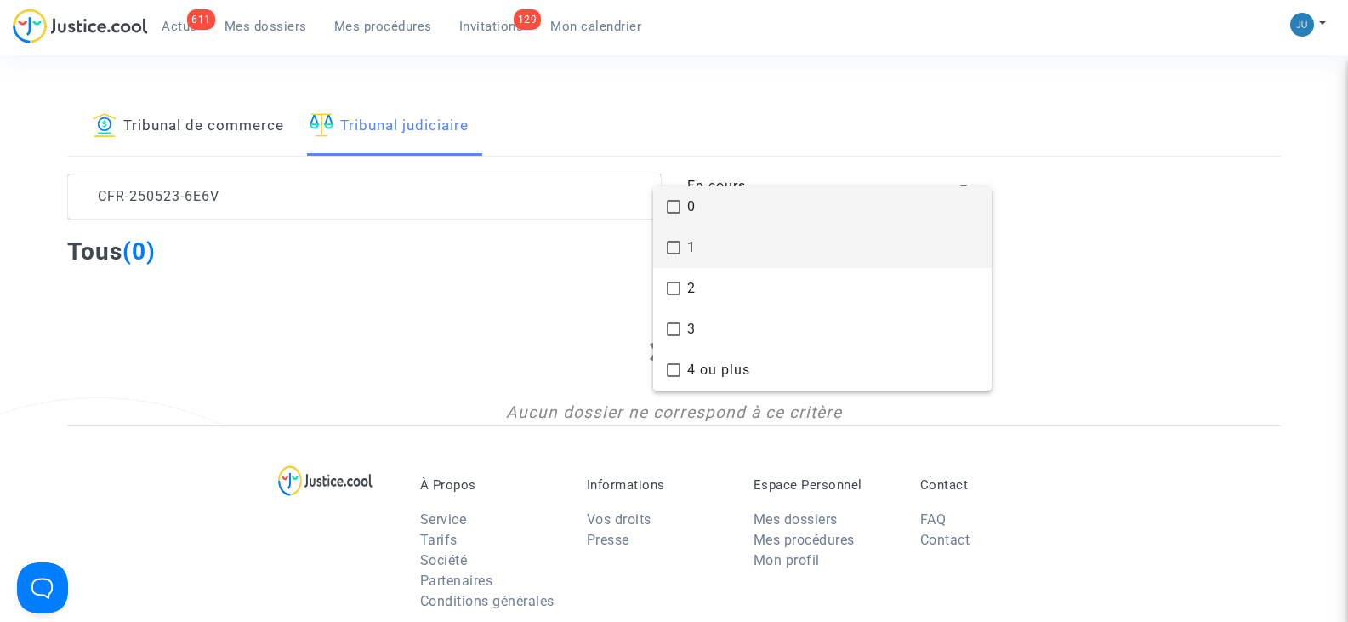
click at [683, 253] on mat-option "1" at bounding box center [822, 247] width 338 height 41
click at [463, 387] on div at bounding box center [674, 311] width 1348 height 622
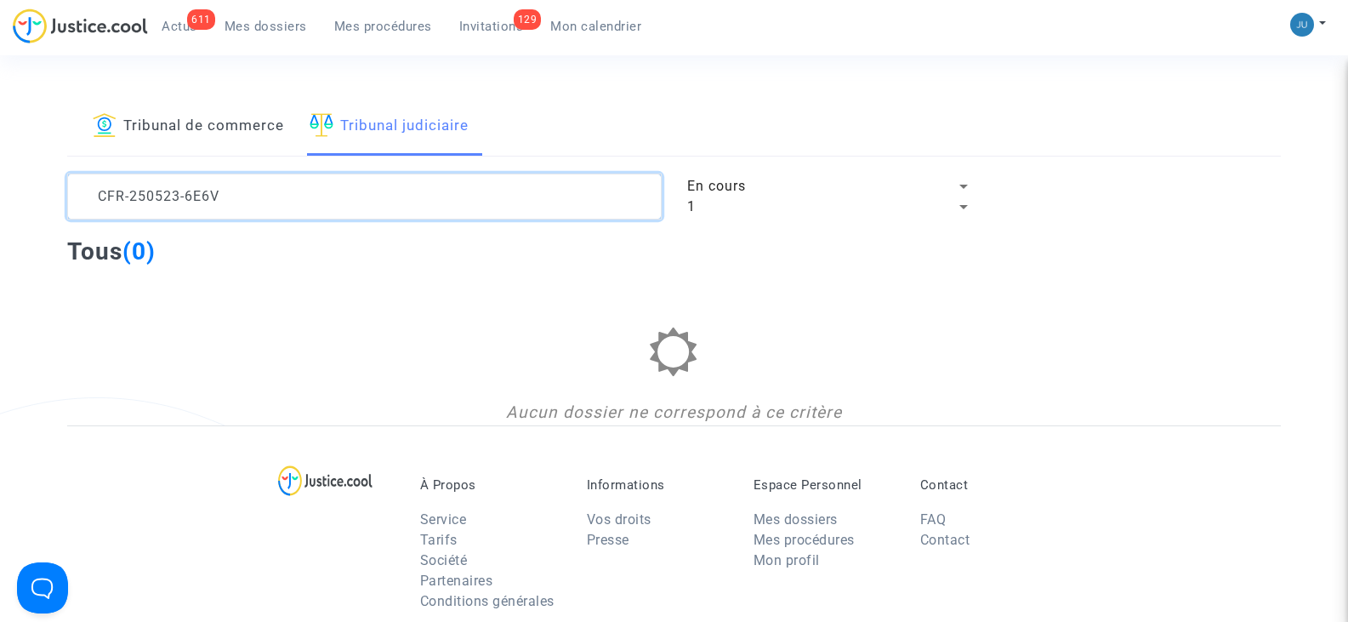
drag, startPoint x: 250, startPoint y: 194, endPoint x: 54, endPoint y: 188, distance: 195.7
click at [56, 188] on div "CFR-250523-6E6V" at bounding box center [363, 196] width 619 height 46
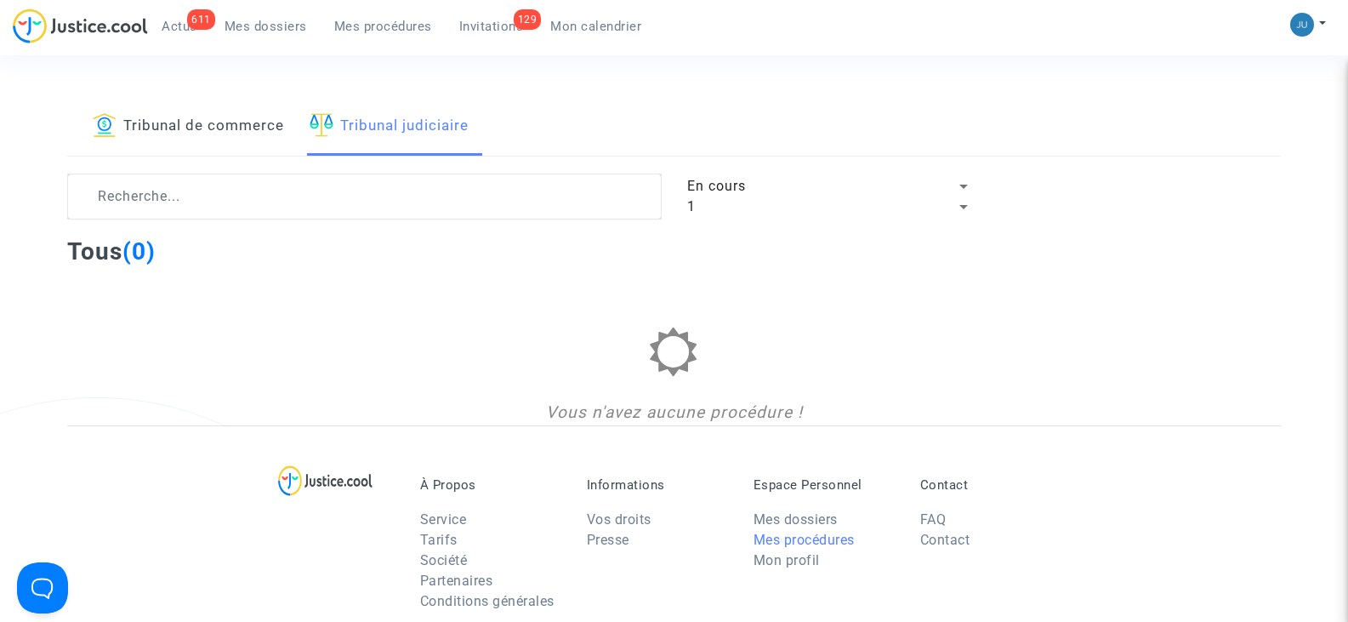
click at [794, 539] on link "Mes procédures" at bounding box center [803, 539] width 101 height 16
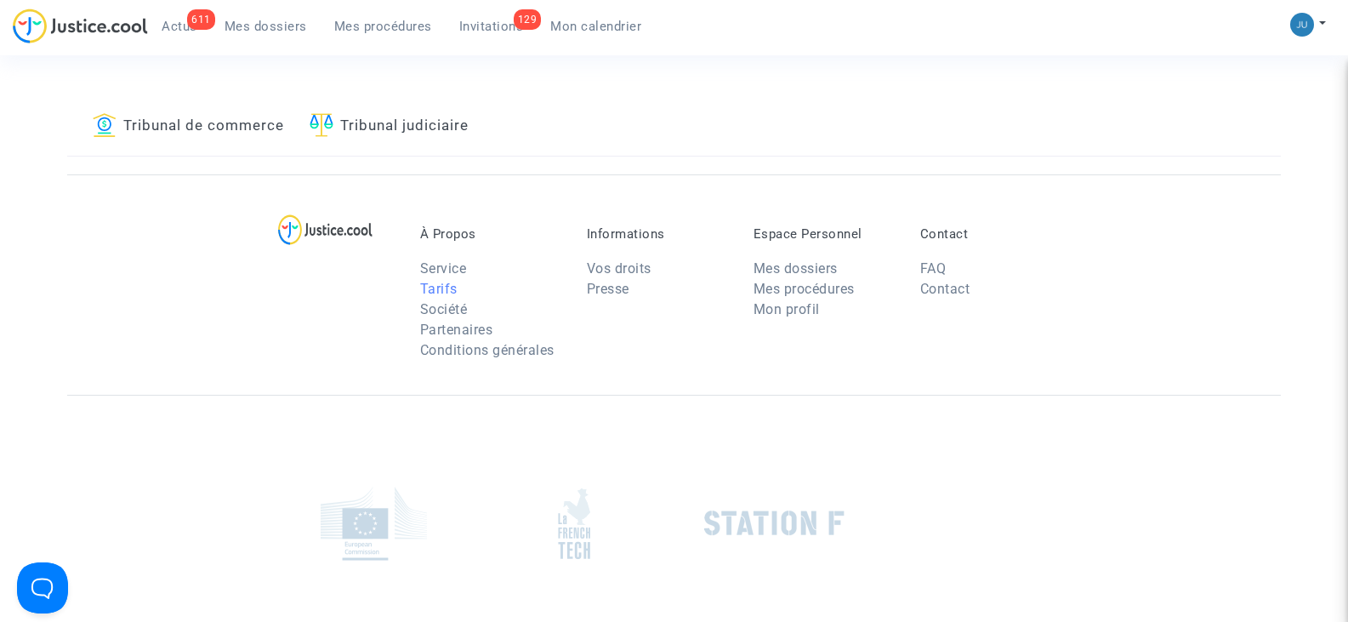
click at [446, 288] on link "Tarifs" at bounding box center [438, 289] width 37 height 16
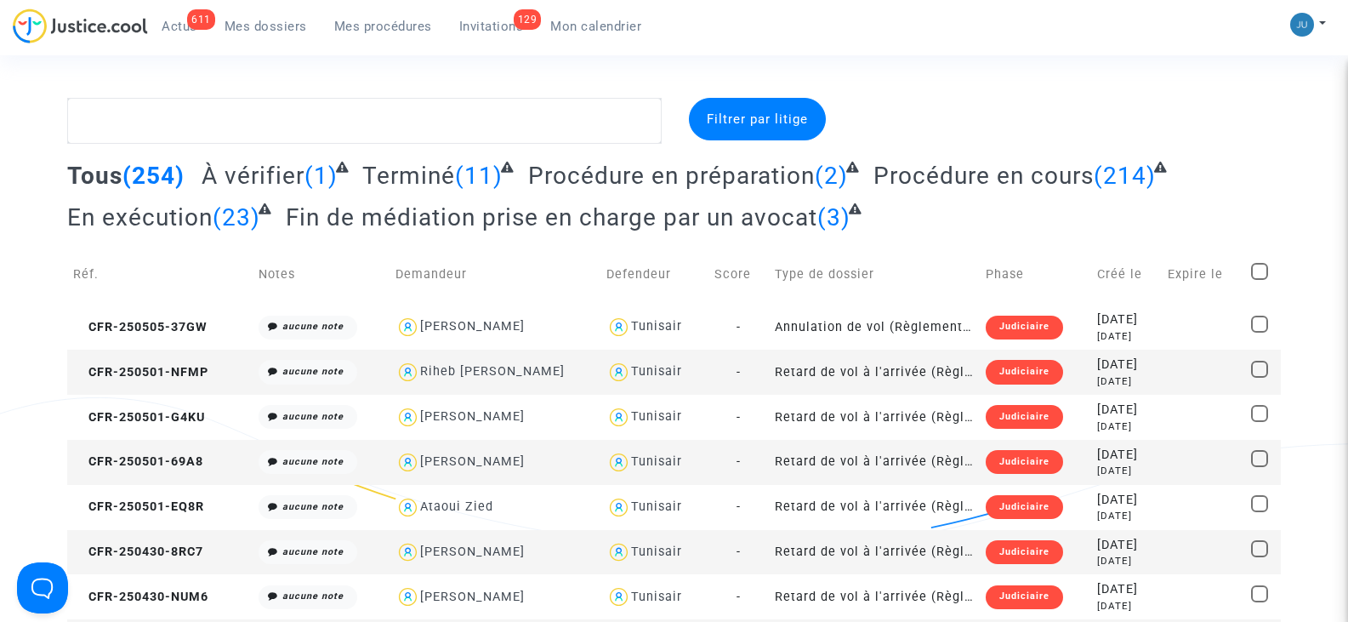
click at [289, 133] on textarea at bounding box center [364, 121] width 594 height 46
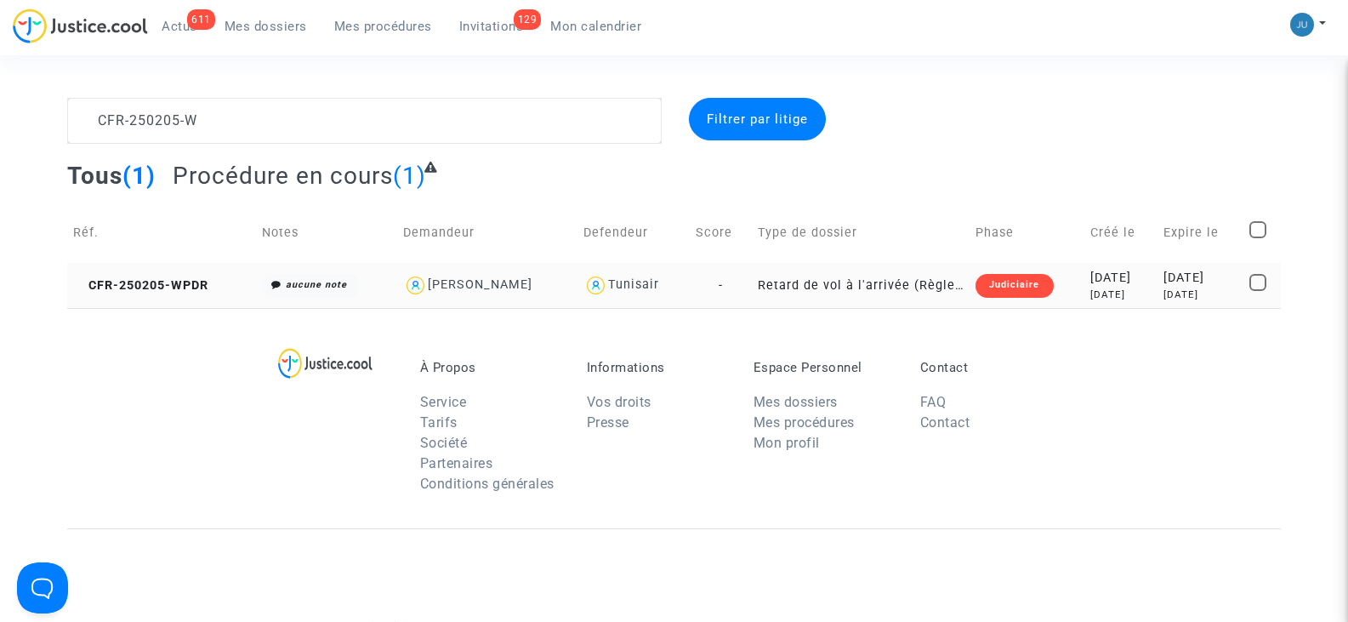
type textarea "CFR-250205-W"
click at [1257, 275] on span at bounding box center [1257, 282] width 17 height 17
click at [1257, 291] on input "checkbox" at bounding box center [1257, 291] width 1 height 1
checkbox input "true"
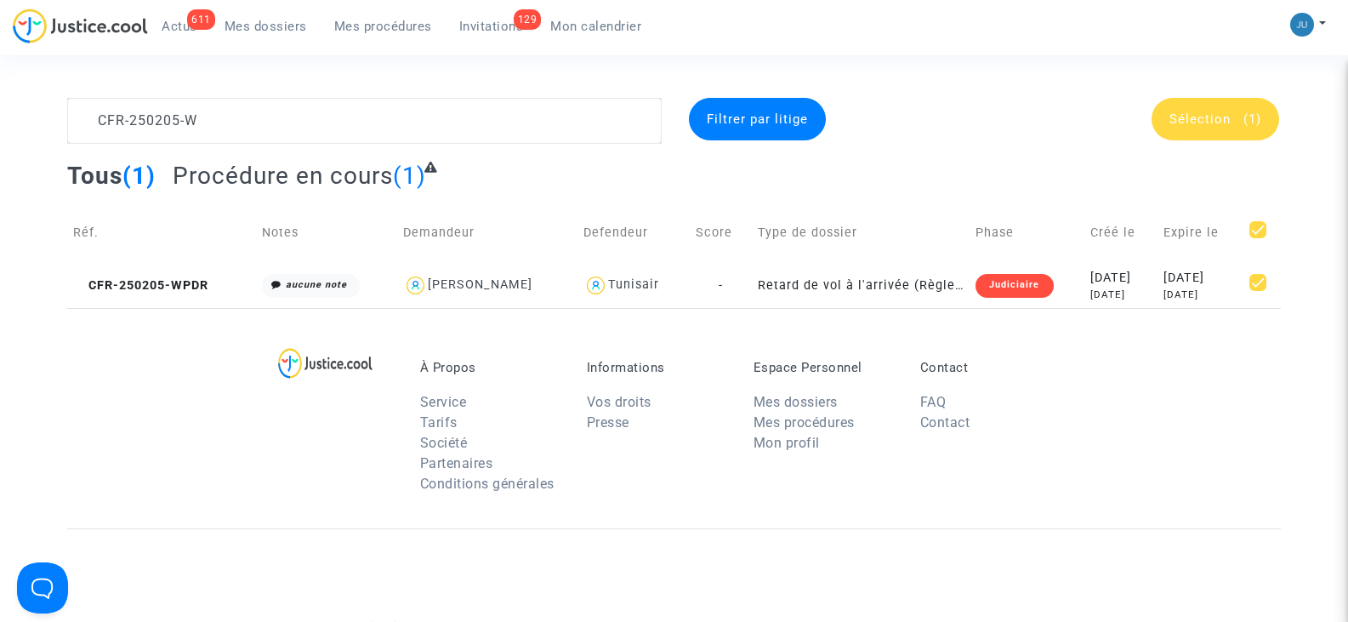
click at [1217, 117] on span "Sélection" at bounding box center [1199, 118] width 61 height 15
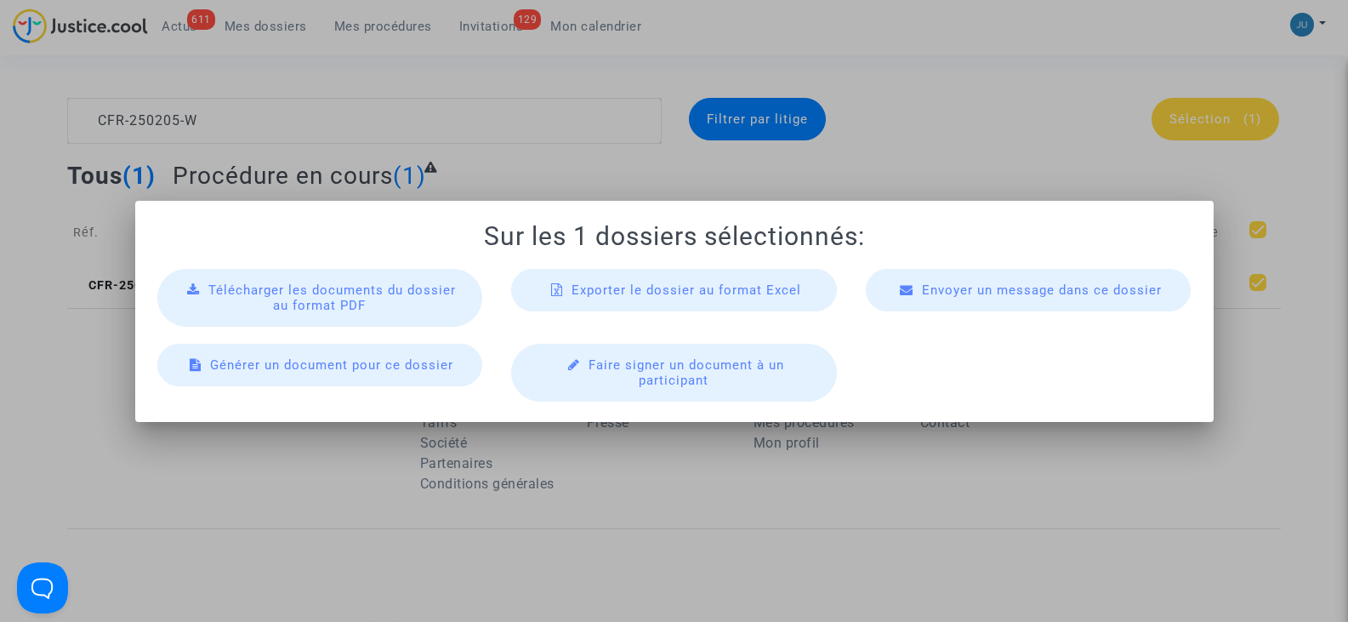
click at [397, 301] on div "Télécharger les documents du dossier au format PDF" at bounding box center [320, 298] width 326 height 58
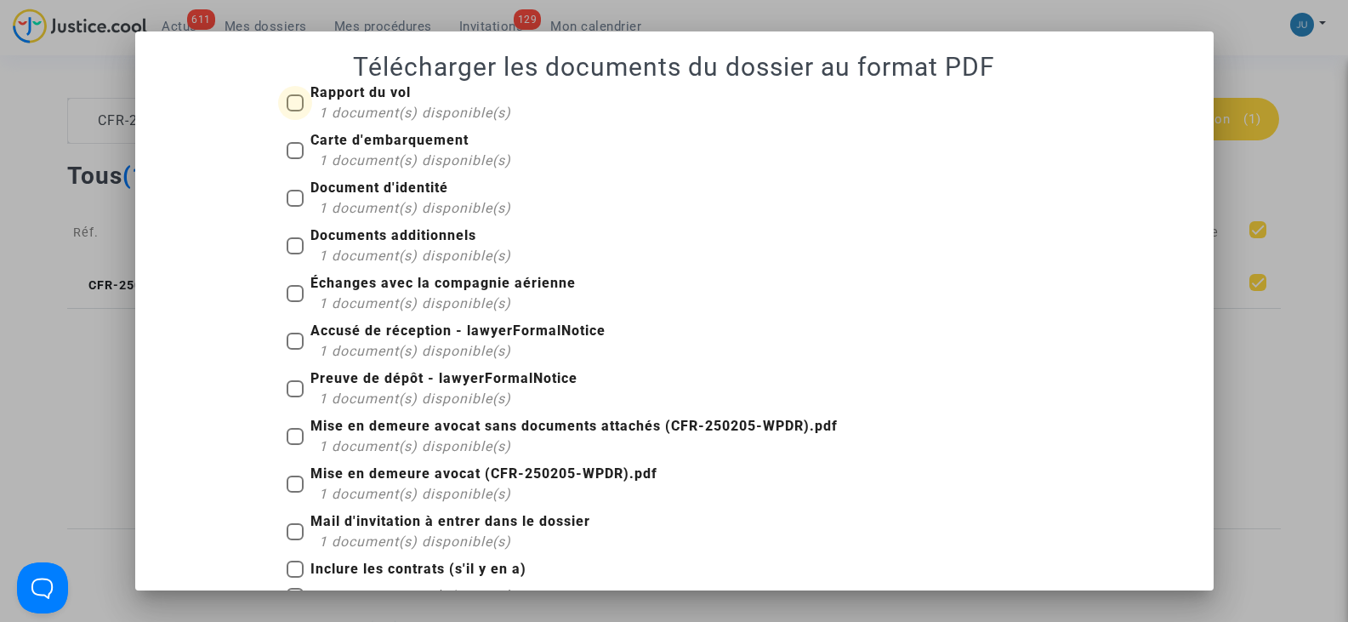
click at [291, 105] on span at bounding box center [295, 102] width 17 height 17
click at [294, 111] on input "Rapport du vol 1 document(s) disponible(s)" at bounding box center [294, 111] width 1 height 1
checkbox input "true"
click at [294, 145] on span at bounding box center [295, 150] width 17 height 17
click at [294, 159] on input "Carte d'embarquement 1 document(s) disponible(s)" at bounding box center [294, 159] width 1 height 1
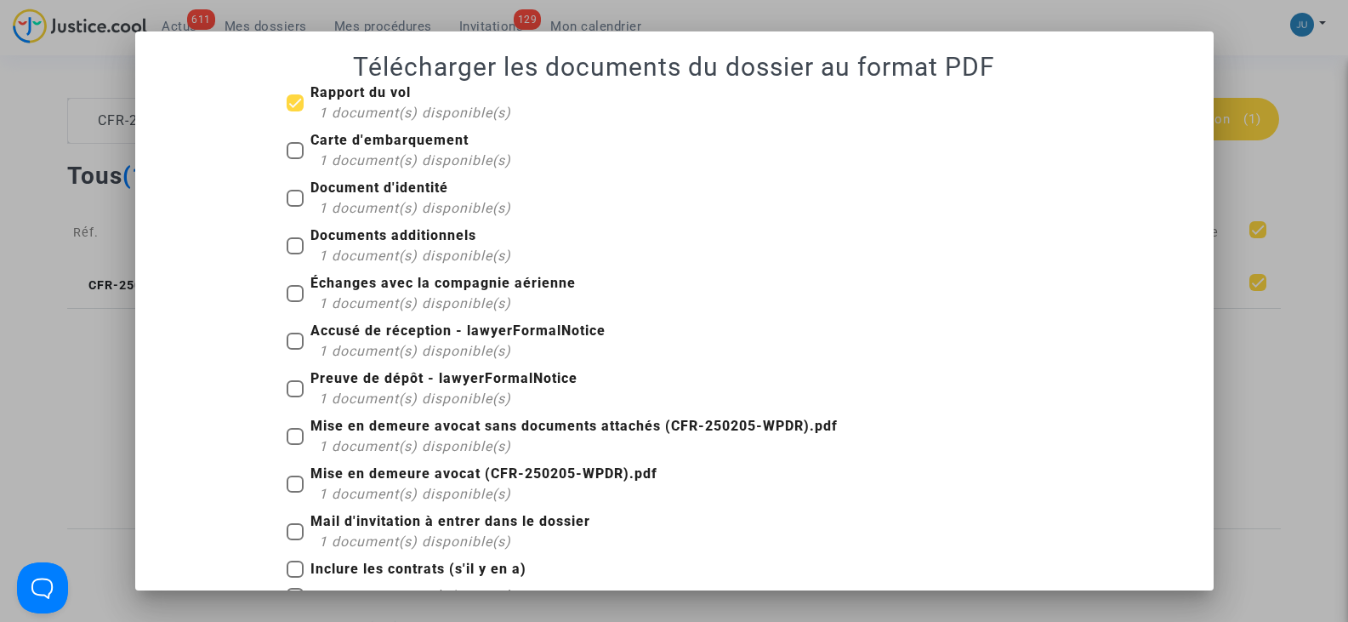
checkbox input "true"
click at [287, 192] on span at bounding box center [295, 198] width 17 height 17
click at [294, 207] on input "Document d'identité 1 document(s) disponible(s)" at bounding box center [294, 207] width 1 height 1
checkbox input "true"
click at [293, 236] on label "Documents additionnels 1 document(s) disponible(s)" at bounding box center [399, 245] width 224 height 41
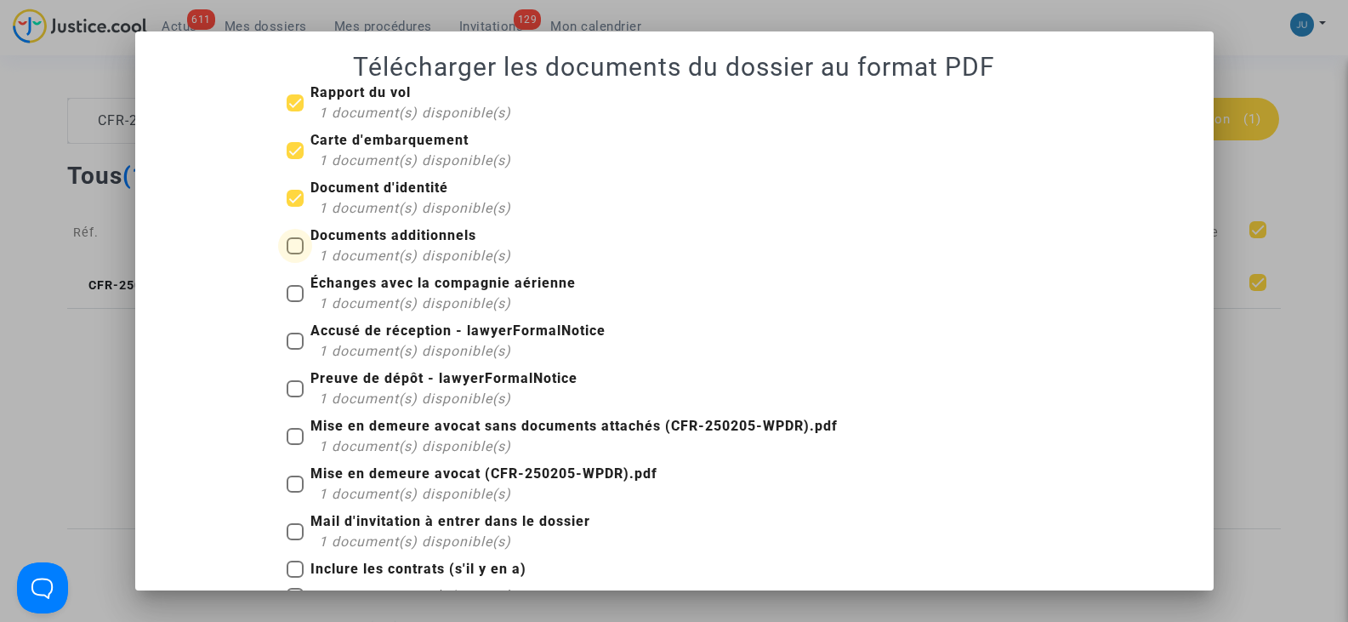
click at [294, 254] on input "Documents additionnels 1 document(s) disponible(s)" at bounding box center [294, 254] width 1 height 1
checkbox input "true"
click at [288, 287] on span at bounding box center [295, 293] width 17 height 17
click at [294, 302] on input "Échanges avec la compagnie aérienne 1 document(s) disponible(s)" at bounding box center [294, 302] width 1 height 1
checkbox input "true"
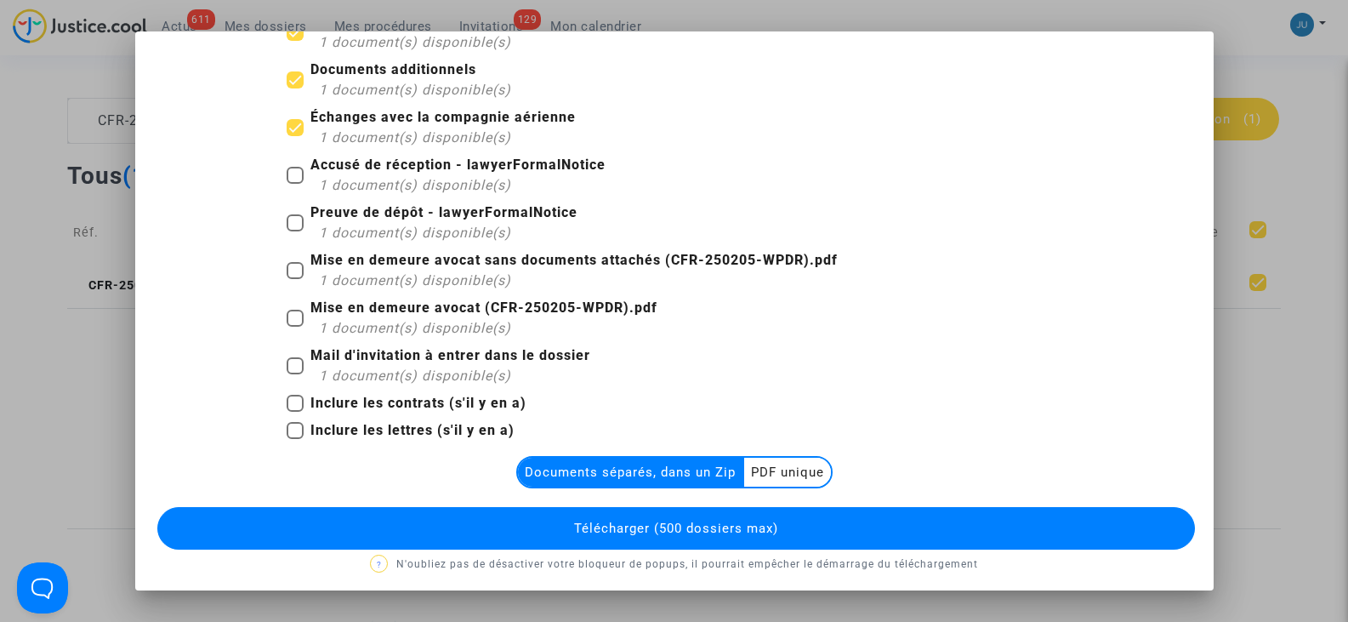
scroll to position [170, 0]
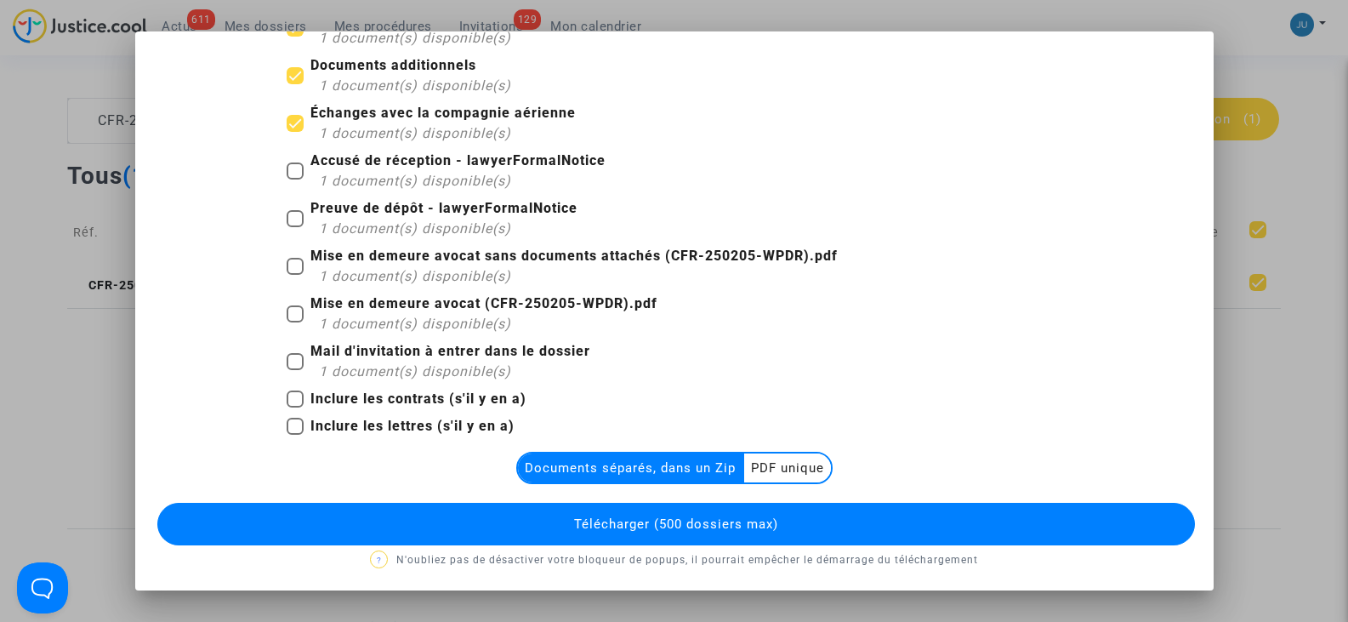
click at [617, 523] on span "Télécharger (500 dossiers max)" at bounding box center [676, 523] width 204 height 15
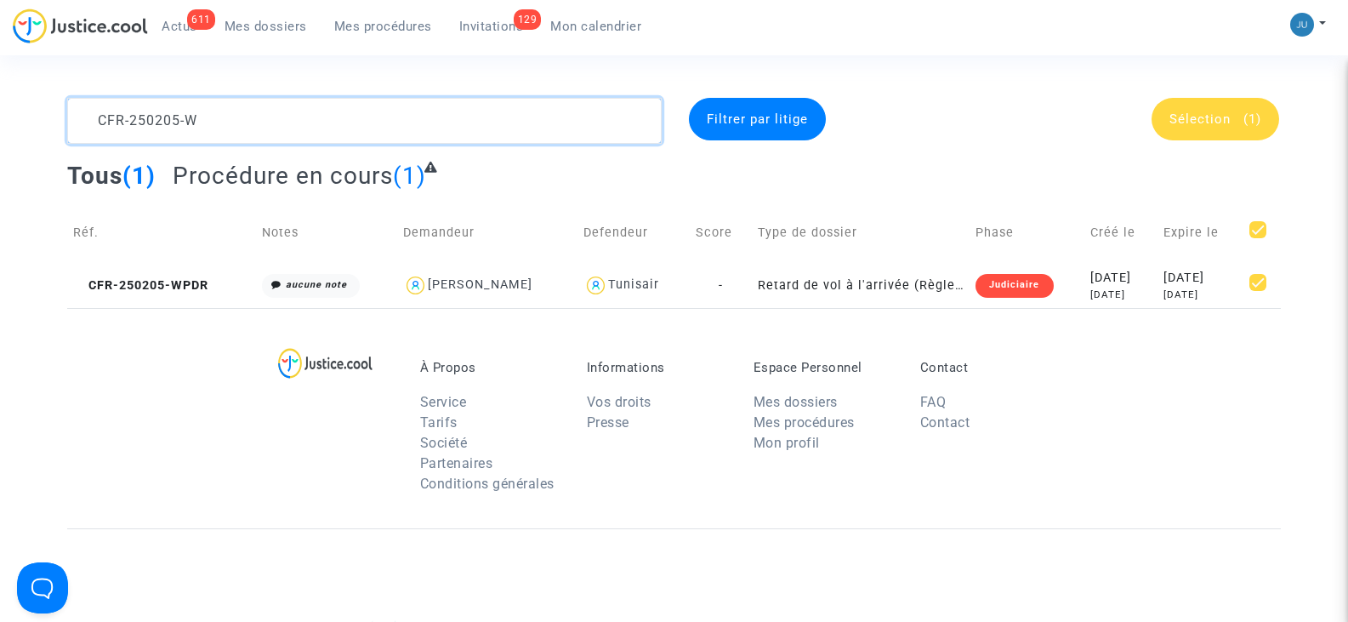
drag, startPoint x: 213, startPoint y: 122, endPoint x: 162, endPoint y: 122, distance: 51.0
click at [162, 122] on textarea at bounding box center [364, 121] width 594 height 46
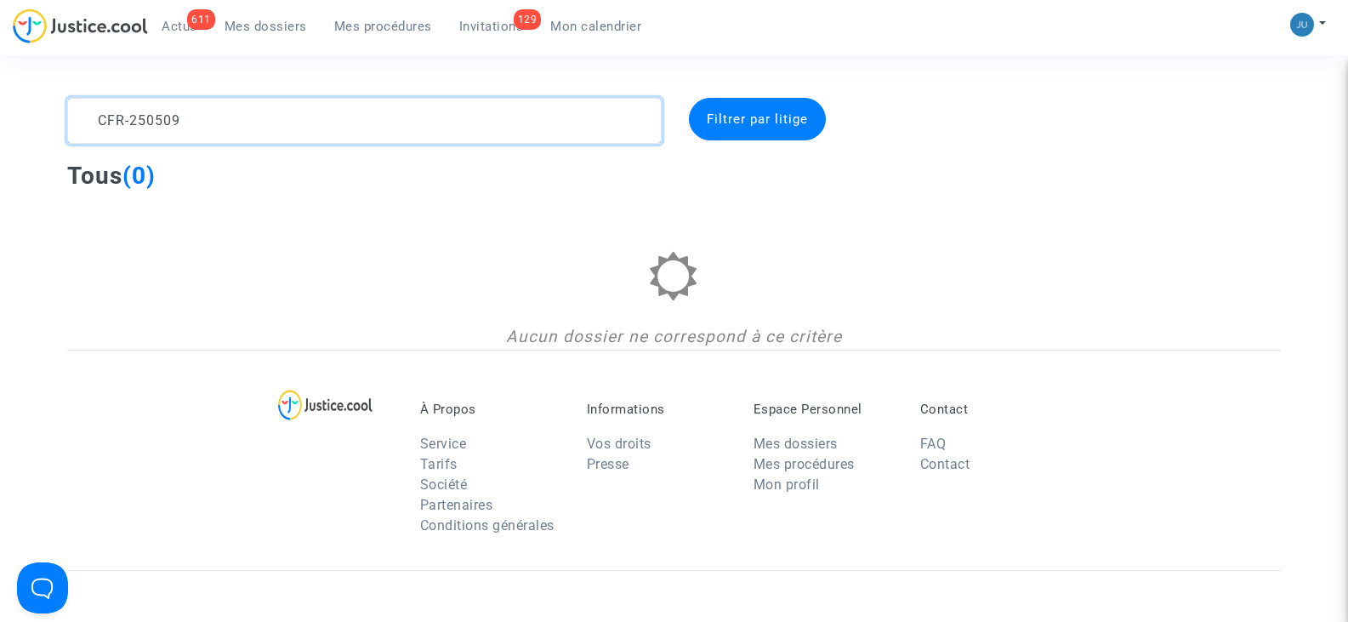
type textarea "CFR-250509"
